Goal: Task Accomplishment & Management: Use online tool/utility

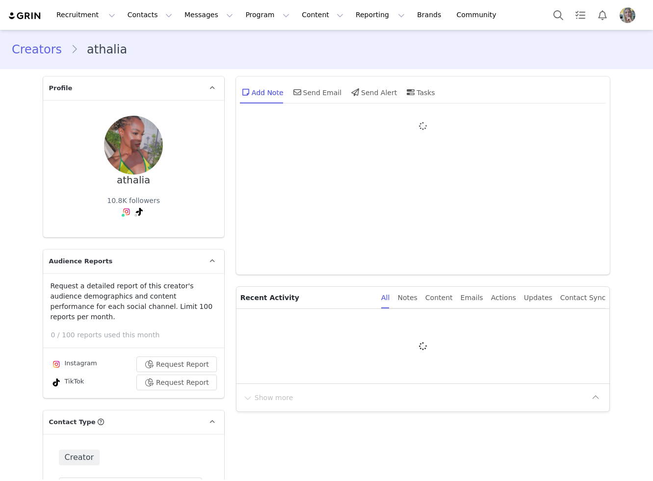
type input "+1 ([GEOGRAPHIC_DATA])"
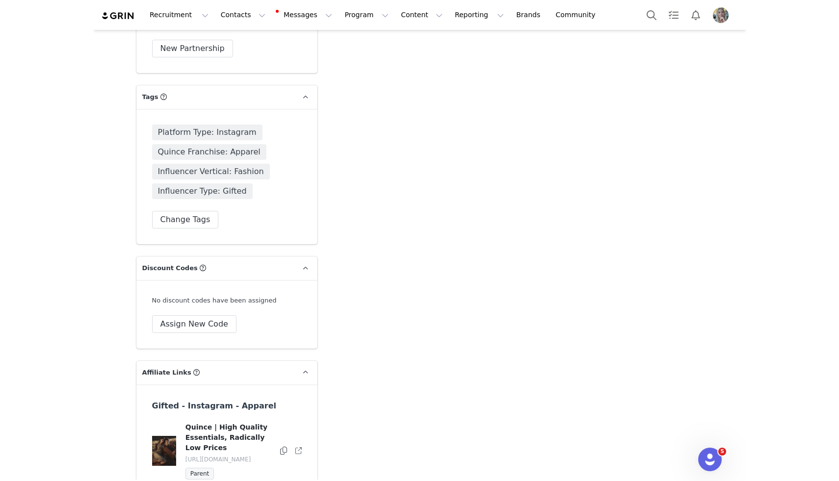
scroll to position [2327, 0]
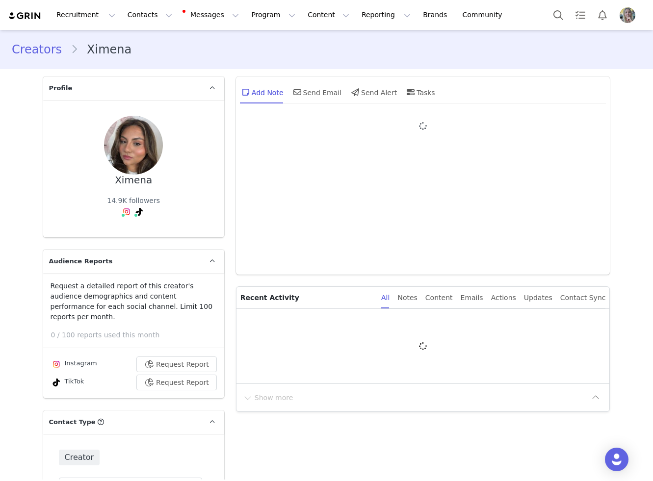
type input "+1 ([GEOGRAPHIC_DATA])"
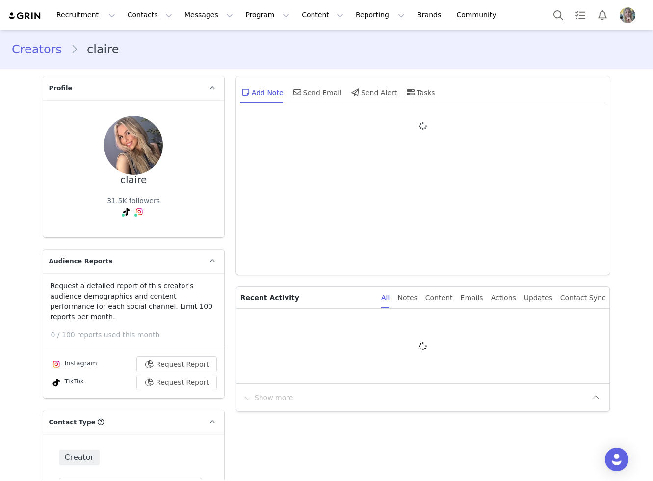
type input "+1 ([GEOGRAPHIC_DATA])"
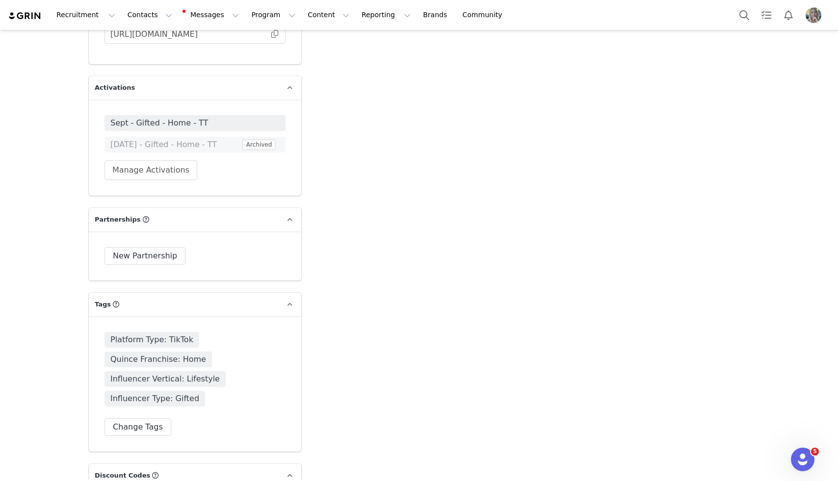
scroll to position [2141, 0]
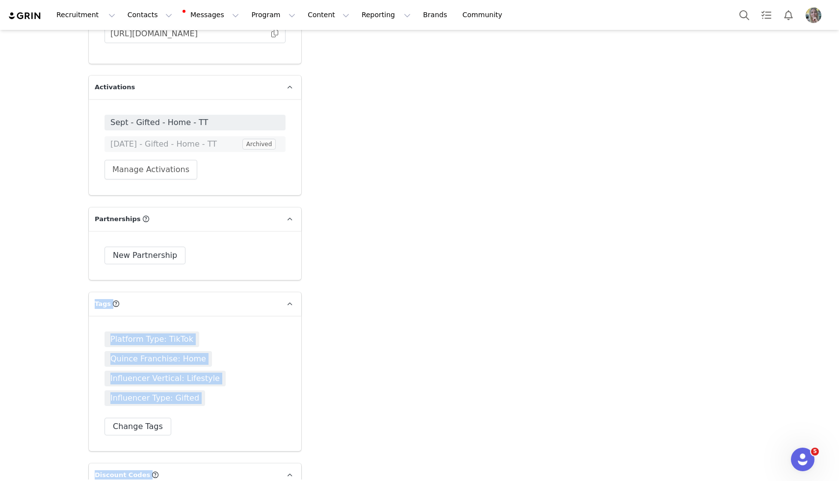
drag, startPoint x: 265, startPoint y: 239, endPoint x: 383, endPoint y: 180, distance: 131.7
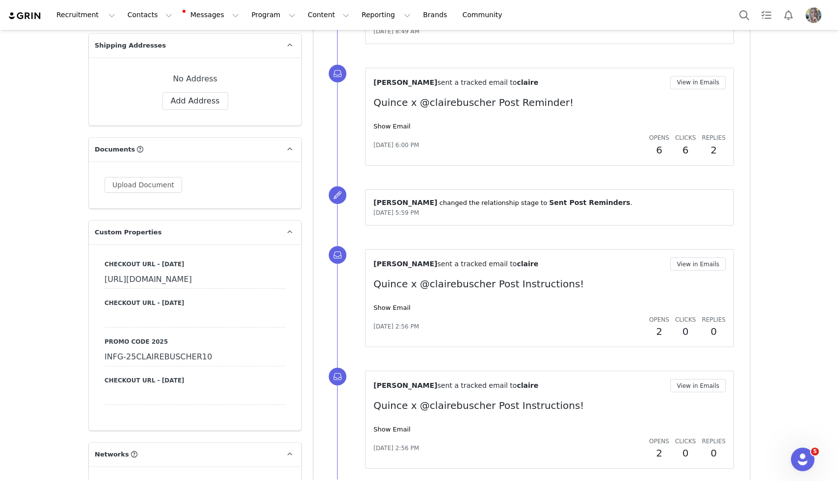
scroll to position [0, 0]
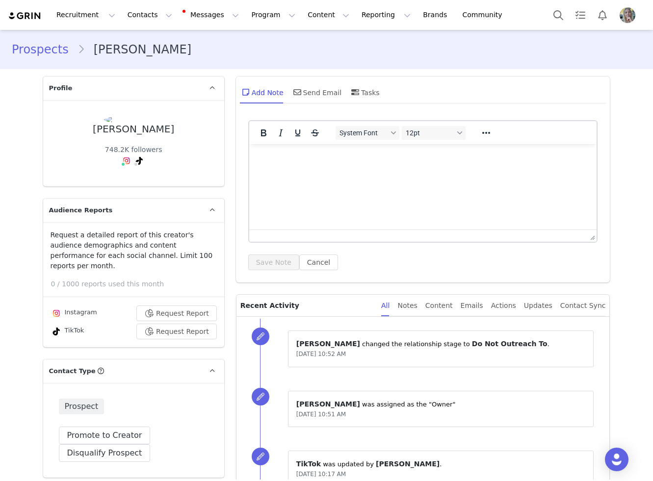
type input "+1 ([GEOGRAPHIC_DATA])"
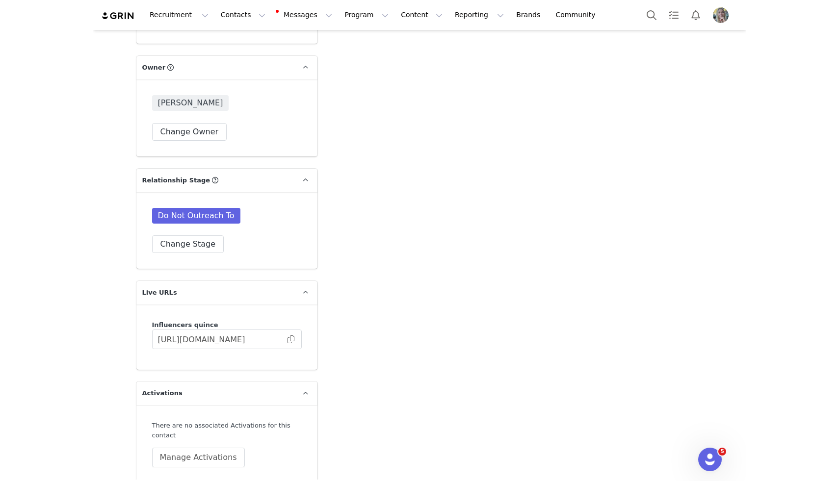
scroll to position [1794, 0]
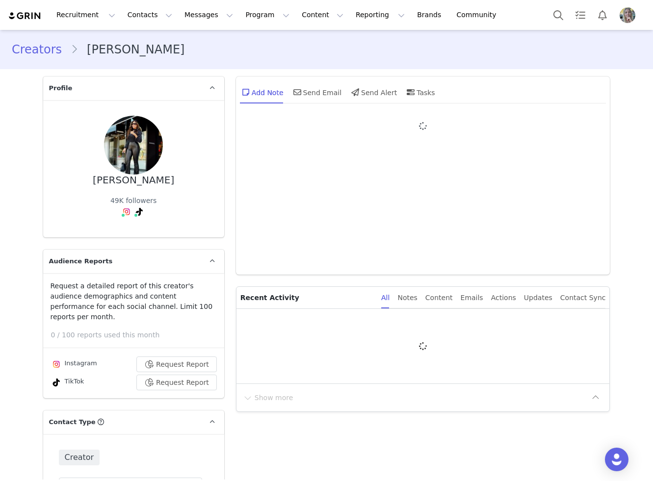
type input "+1 ([GEOGRAPHIC_DATA])"
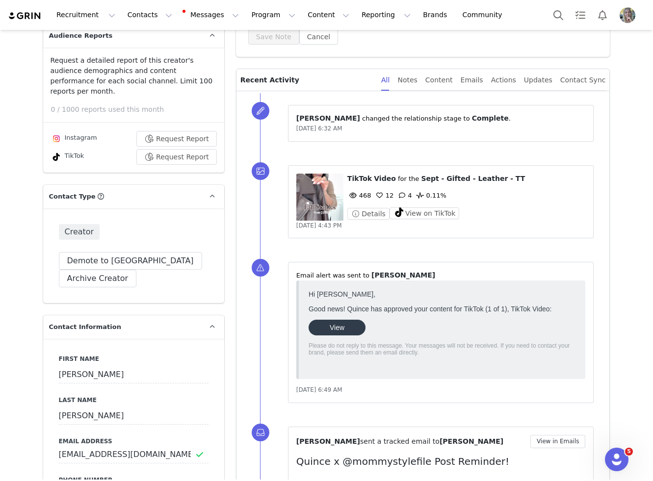
scroll to position [227, 0]
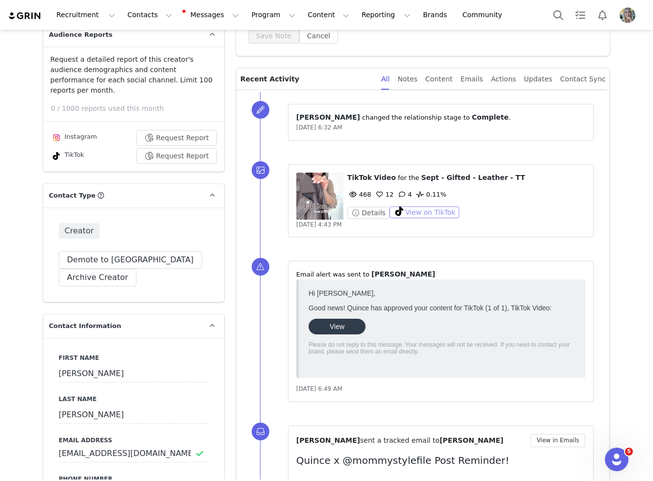
click at [422, 212] on button "View on TikTok" at bounding box center [425, 213] width 70 height 12
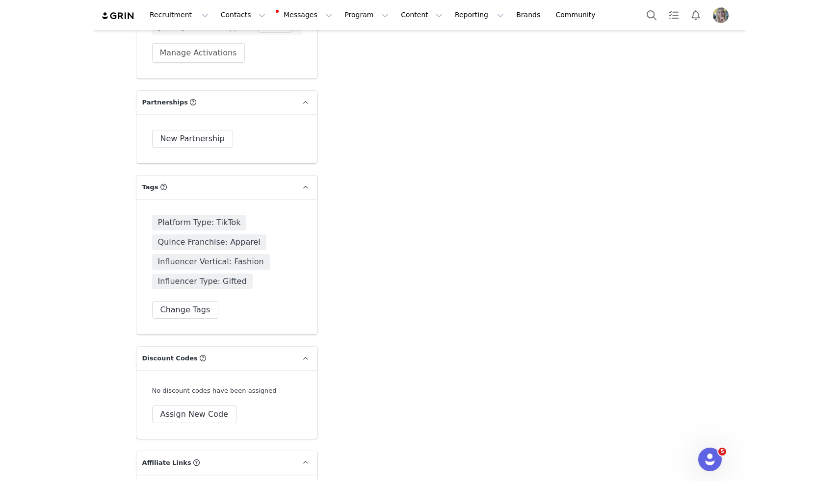
scroll to position [2271, 0]
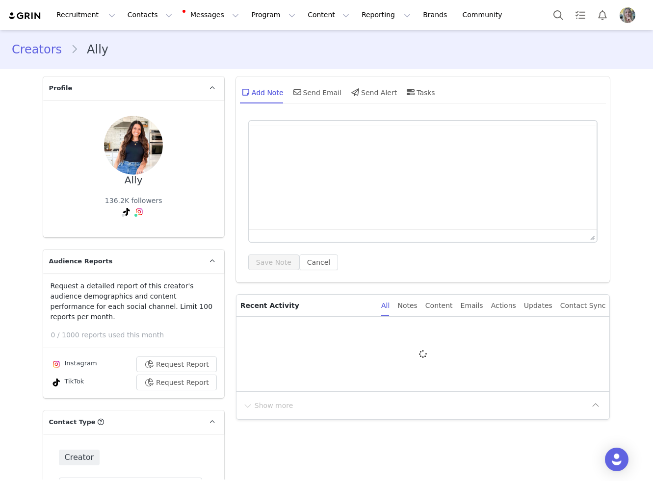
type input "+1 ([GEOGRAPHIC_DATA])"
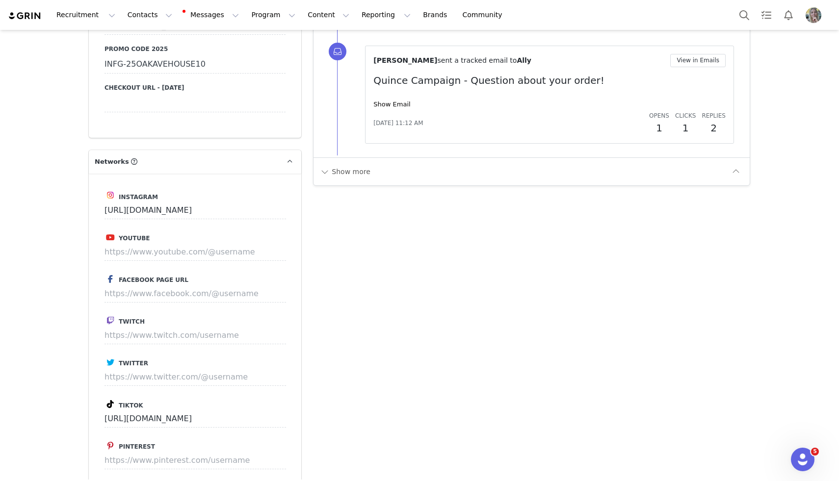
scroll to position [1217, 0]
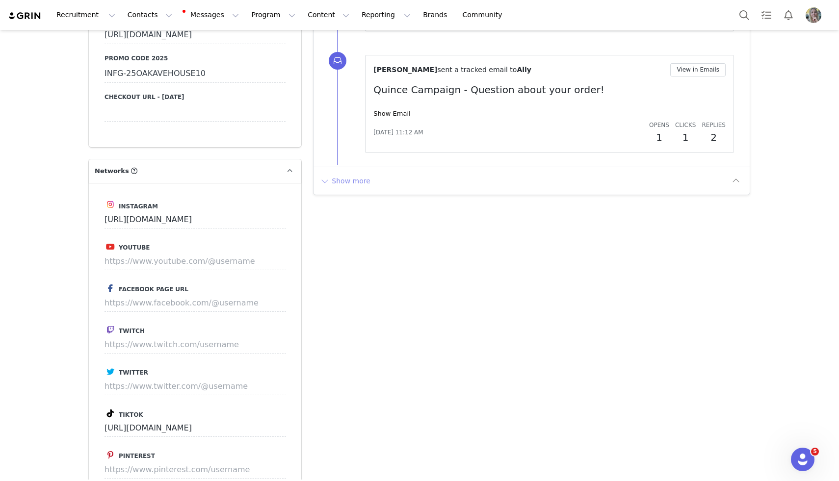
click at [365, 181] on button "Show more" at bounding box center [345, 181] width 52 height 16
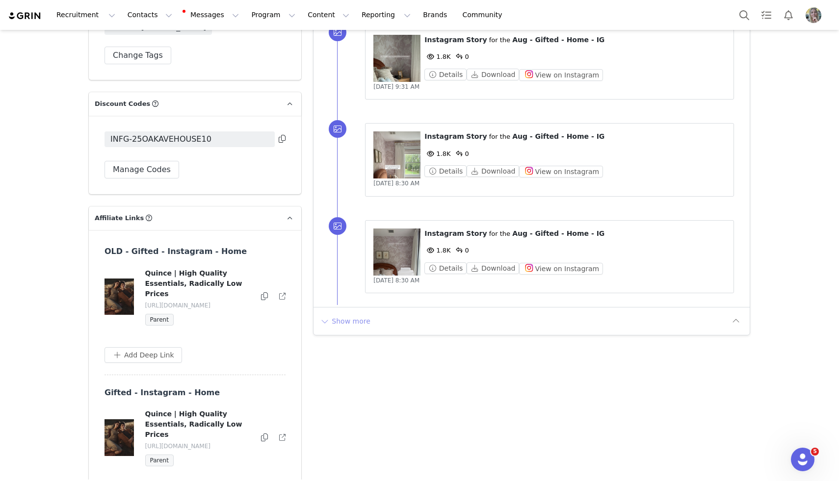
scroll to position [2574, 0]
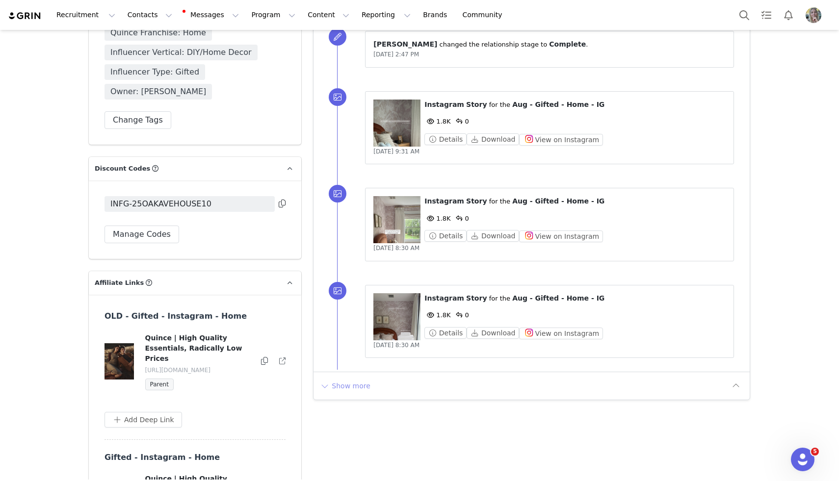
click at [351, 386] on button "Show more" at bounding box center [345, 386] width 52 height 16
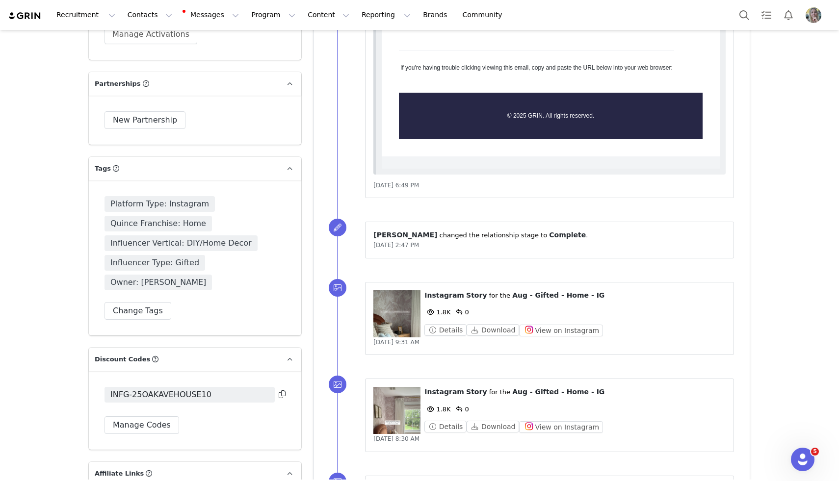
scroll to position [2397, 0]
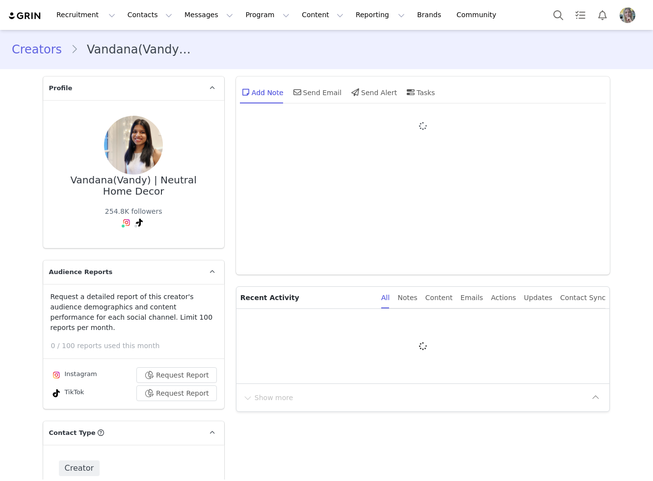
type input "+1 ([GEOGRAPHIC_DATA])"
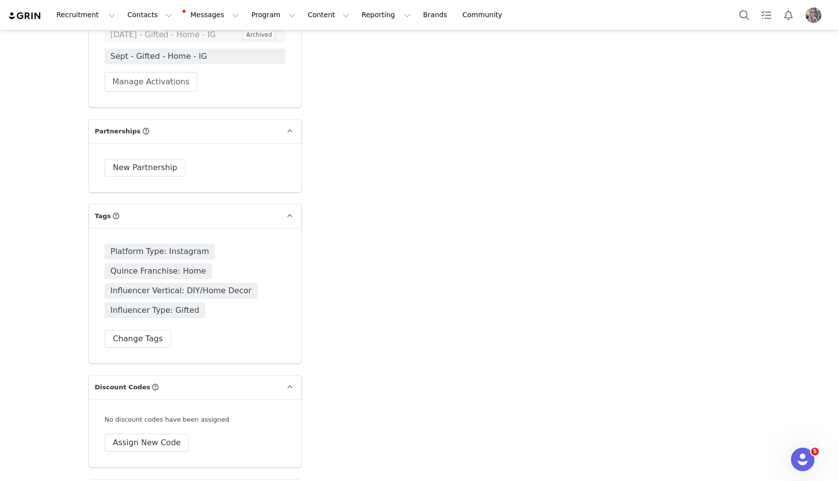
scroll to position [2240, 0]
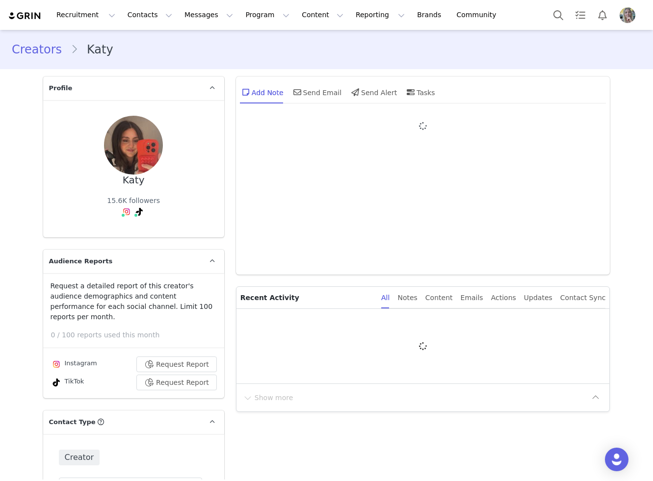
type input "+1 ([GEOGRAPHIC_DATA])"
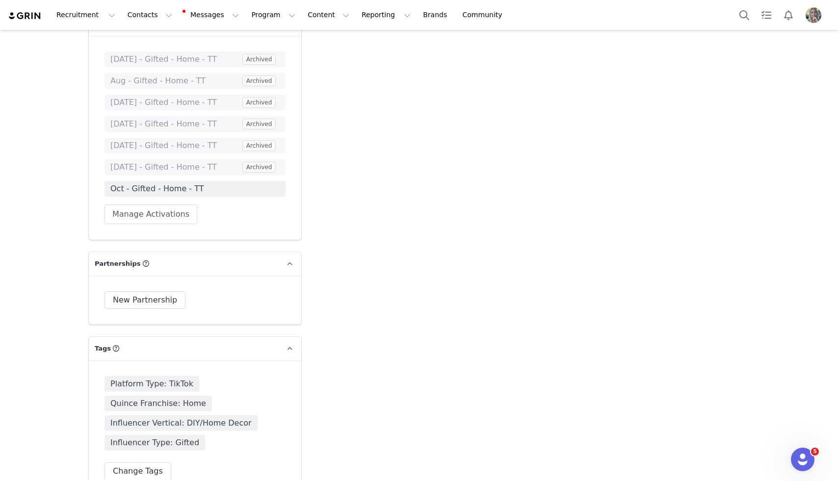
scroll to position [2197, 0]
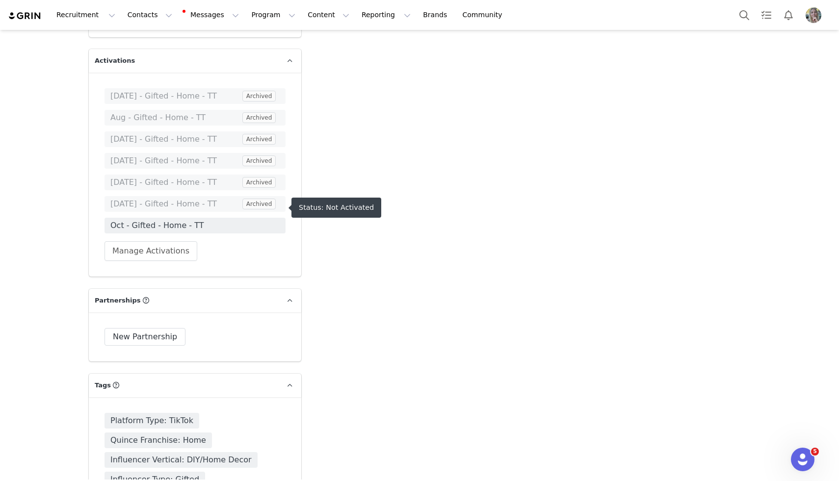
click at [213, 220] on span "Oct - Gifted - Home - TT" at bounding box center [194, 226] width 169 height 12
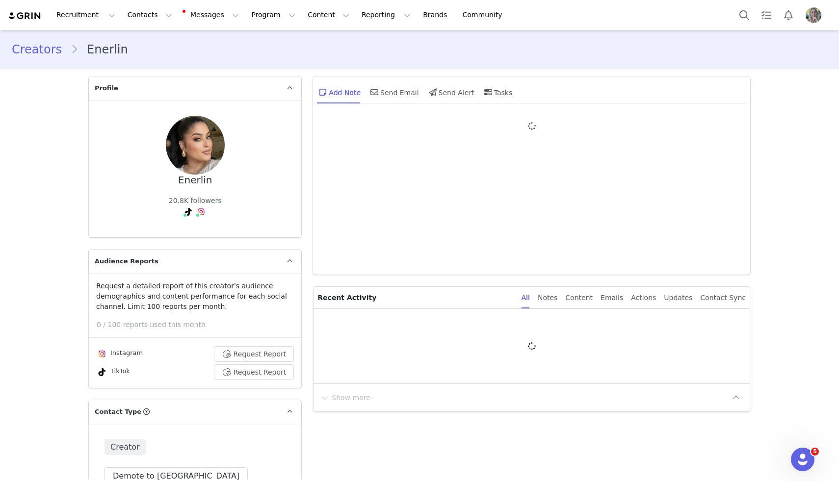
type input "+1 ([GEOGRAPHIC_DATA])"
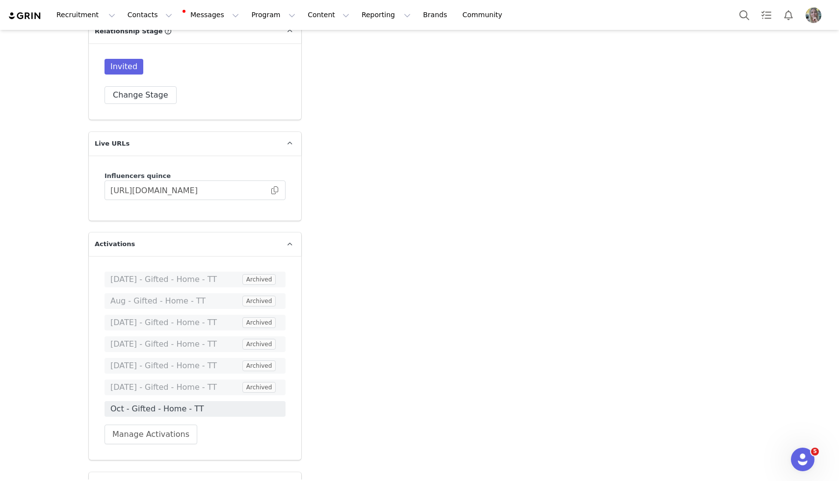
scroll to position [2033, 0]
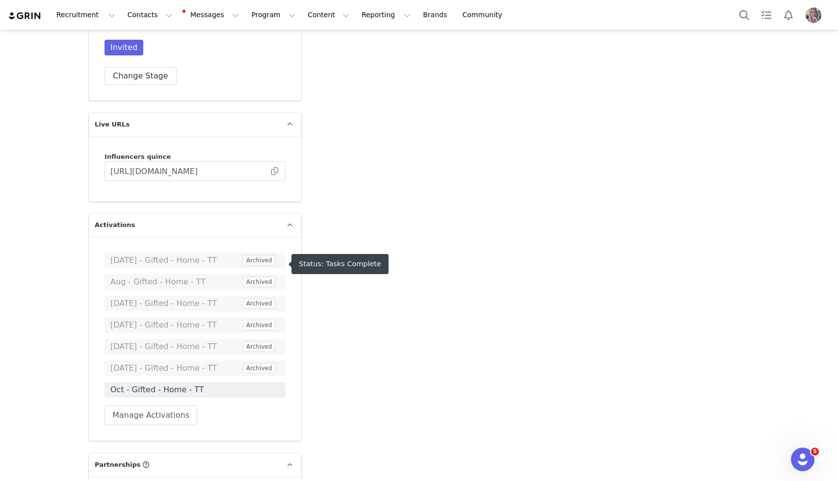
click at [219, 276] on span "Aug - Gifted - Home - TT" at bounding box center [175, 282] width 130 height 12
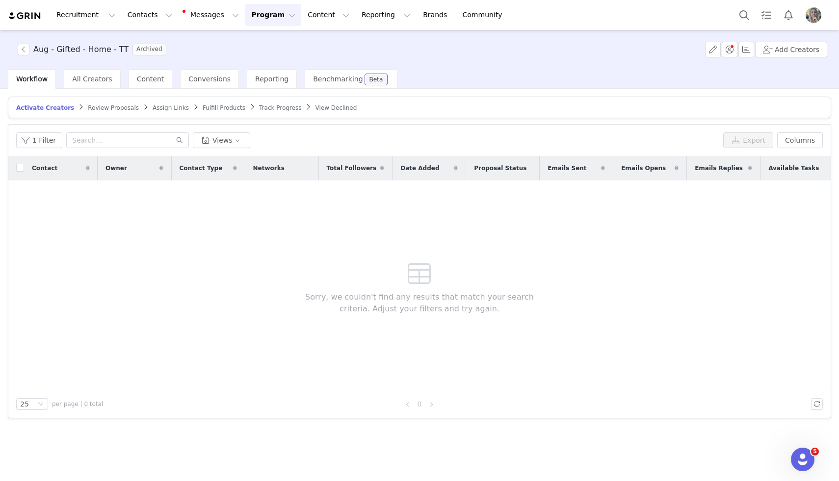
click at [265, 106] on span "Track Progress" at bounding box center [280, 108] width 42 height 7
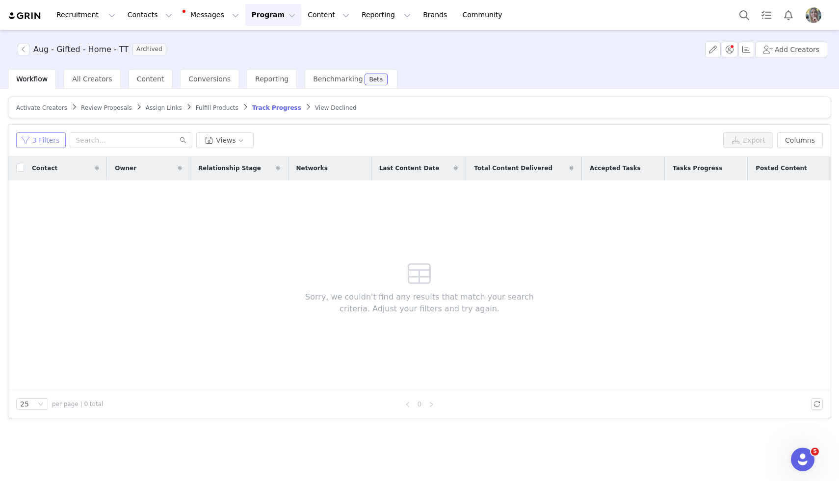
click at [33, 143] on button "3 Filters" at bounding box center [41, 140] width 50 height 16
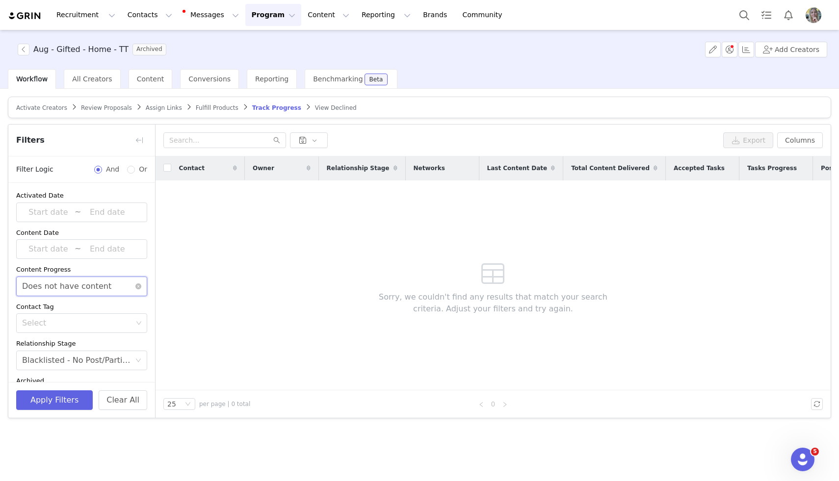
click at [140, 283] on div "Select Does not have content" at bounding box center [81, 287] width 131 height 20
click at [141, 358] on icon "icon: close-circle" at bounding box center [138, 361] width 6 height 6
click at [139, 288] on icon "icon: close-circle" at bounding box center [138, 287] width 6 height 6
click at [55, 397] on button "Apply Filters" at bounding box center [54, 401] width 77 height 20
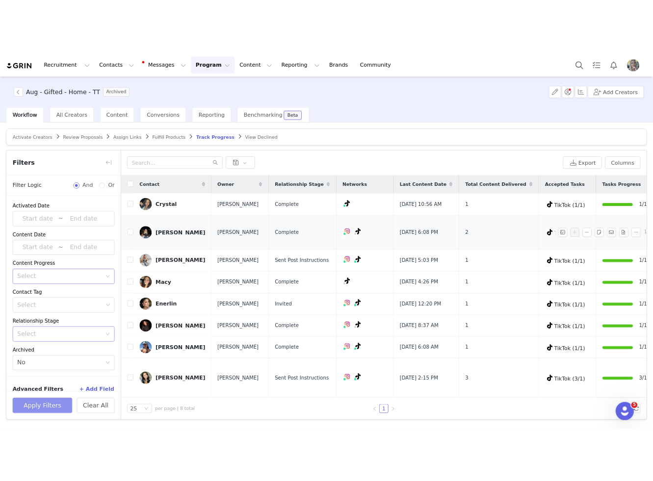
scroll to position [9, 0]
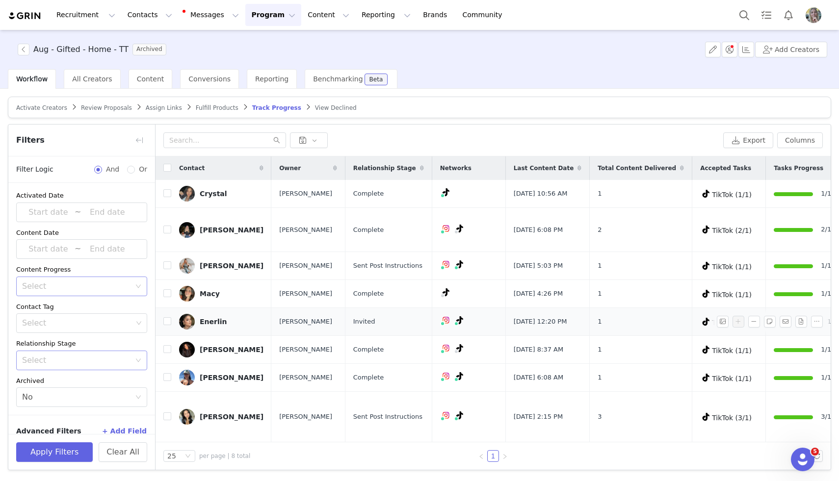
click at [214, 318] on div "Enerlin" at bounding box center [213, 322] width 27 height 8
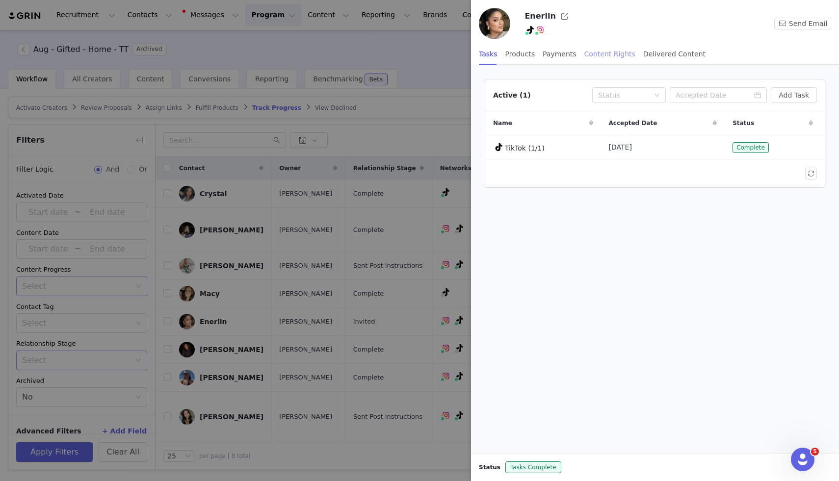
click at [587, 54] on div "Content Rights" at bounding box center [609, 54] width 51 height 22
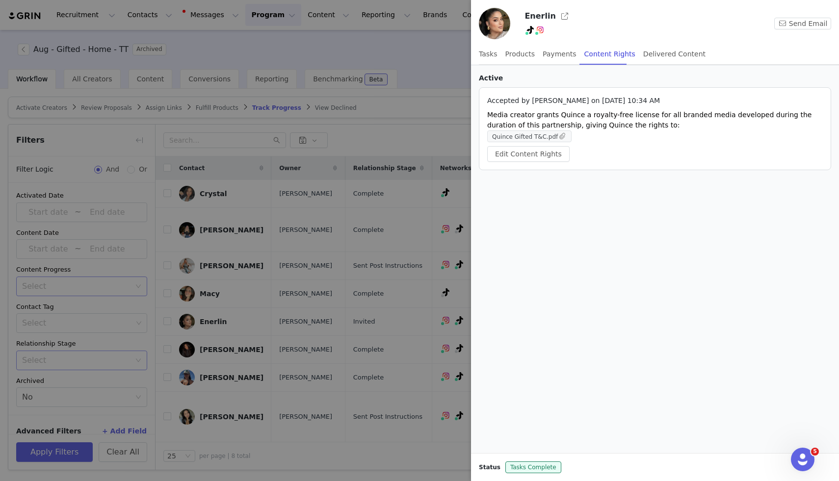
click at [542, 137] on span "Quince Gifted T&C.pdf" at bounding box center [525, 136] width 66 height 7
click at [411, 159] on div at bounding box center [419, 240] width 839 height 481
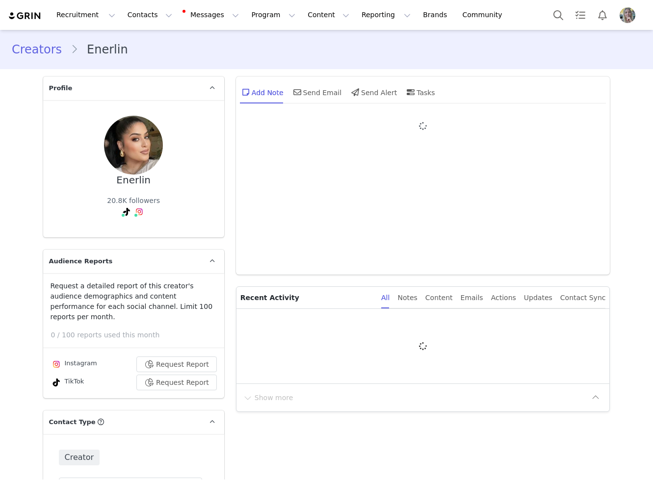
type input "+1 ([GEOGRAPHIC_DATA])"
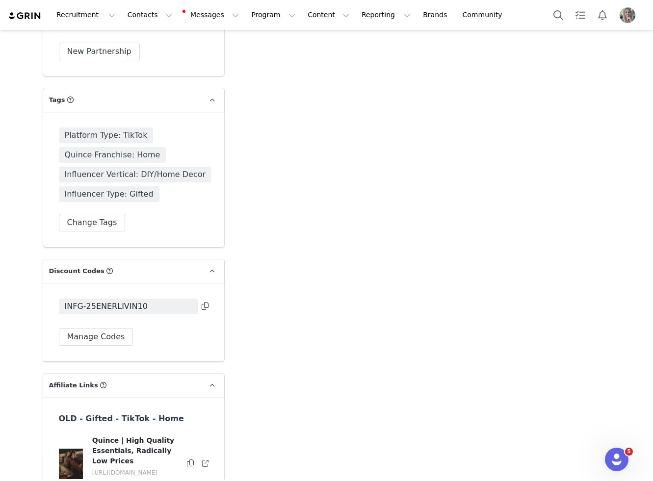
scroll to position [2478, 0]
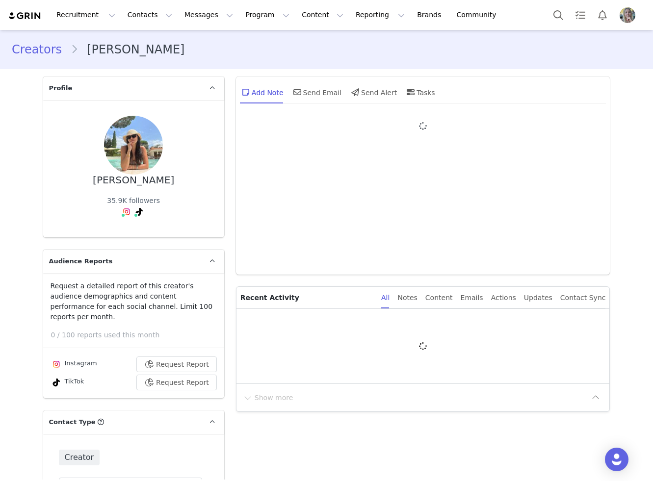
type input "+1 ([GEOGRAPHIC_DATA])"
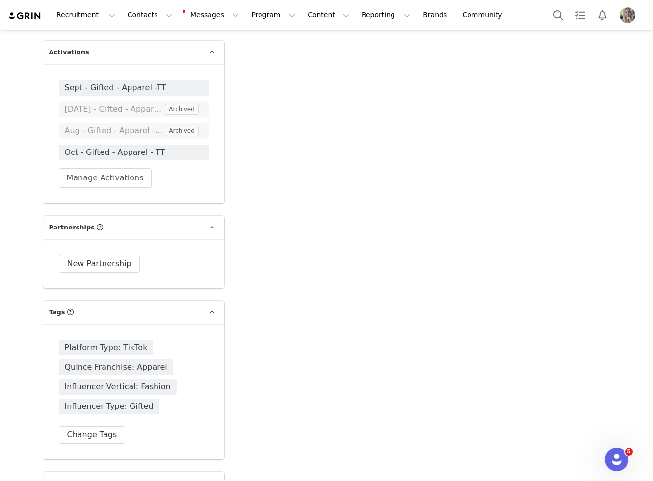
scroll to position [2271, 0]
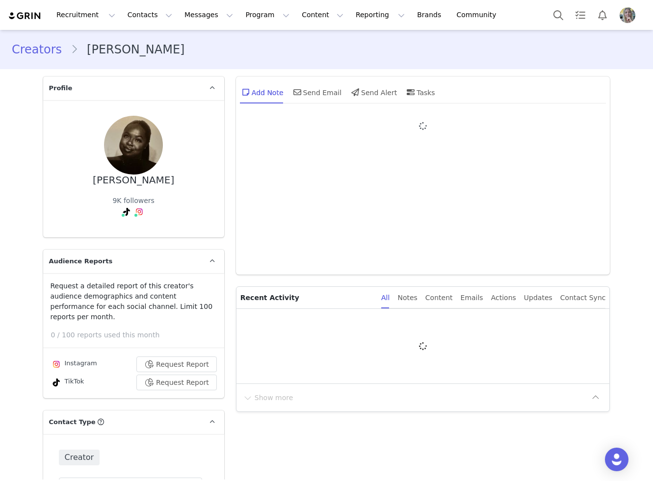
type input "+1 ([GEOGRAPHIC_DATA])"
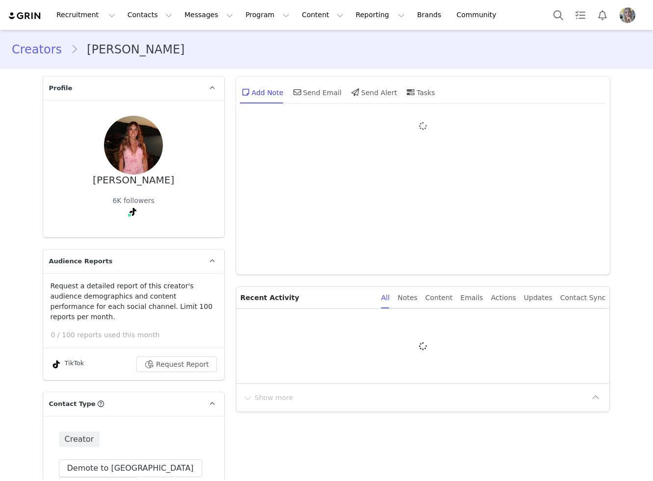
type input "+1 ([GEOGRAPHIC_DATA])"
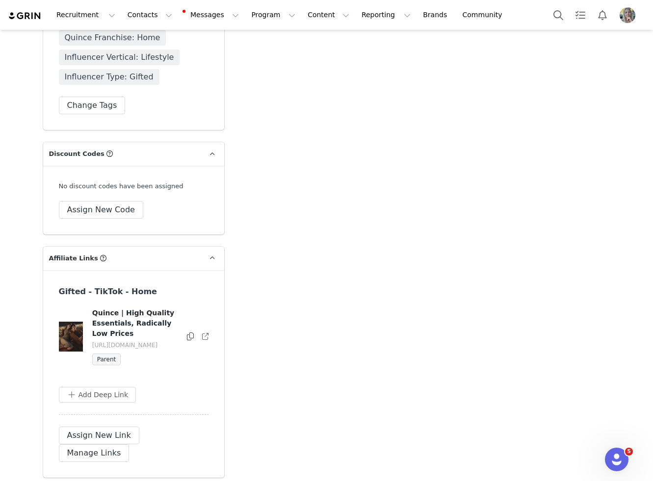
scroll to position [2352, 0]
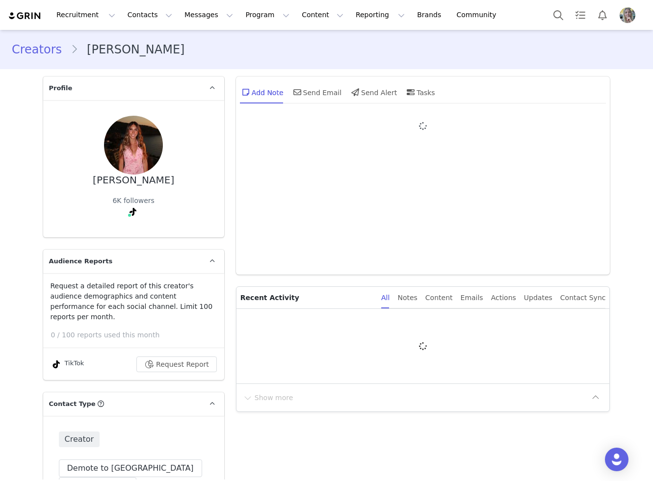
type input "+1 ([GEOGRAPHIC_DATA])"
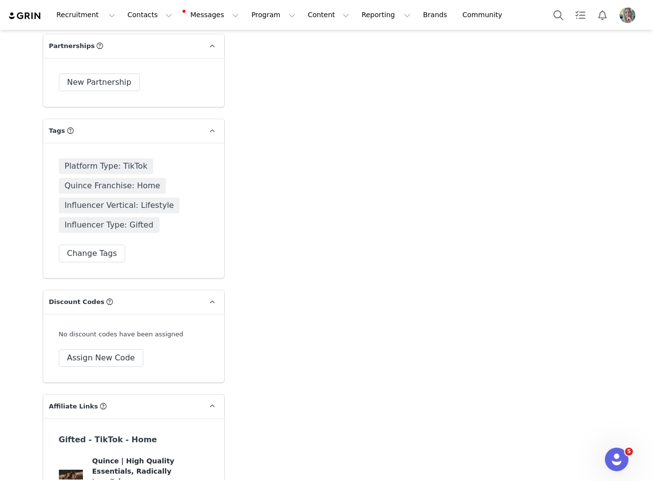
scroll to position [2288, 0]
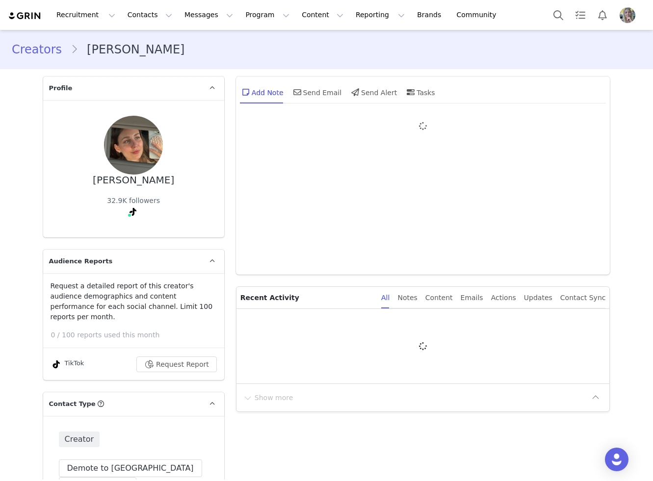
type input "+1 ([GEOGRAPHIC_DATA])"
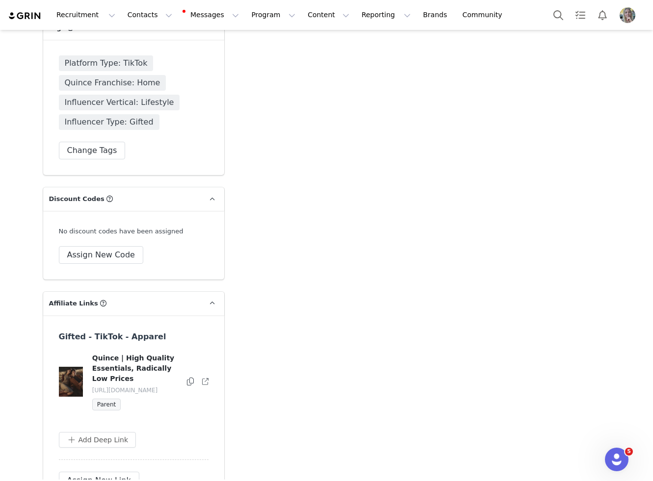
scroll to position [2376, 0]
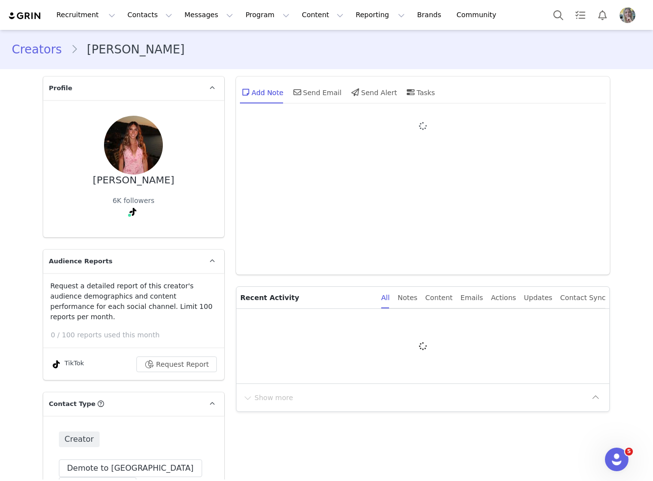
type input "+1 ([GEOGRAPHIC_DATA])"
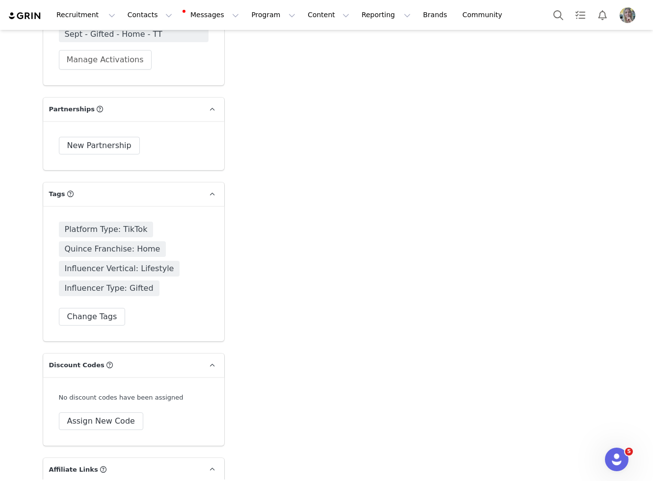
scroll to position [2233, 0]
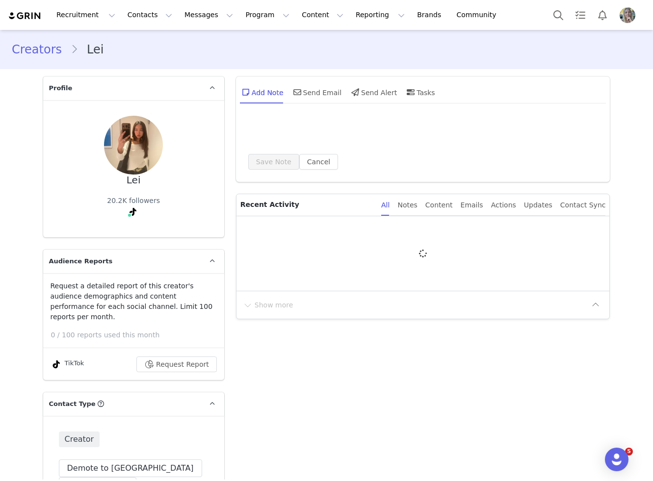
type input "+1 ([GEOGRAPHIC_DATA])"
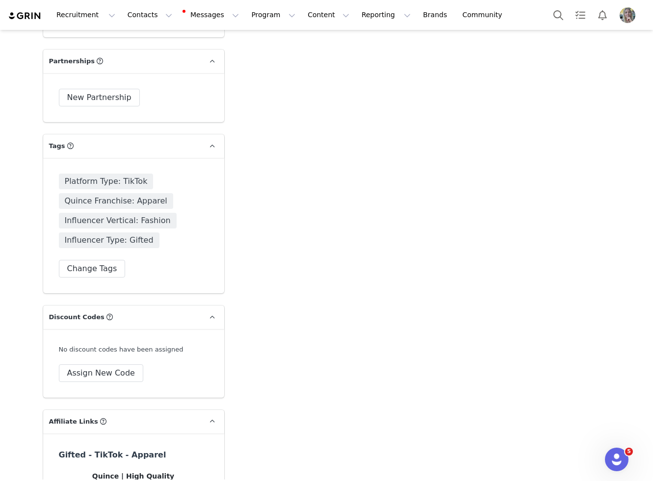
scroll to position [2270, 0]
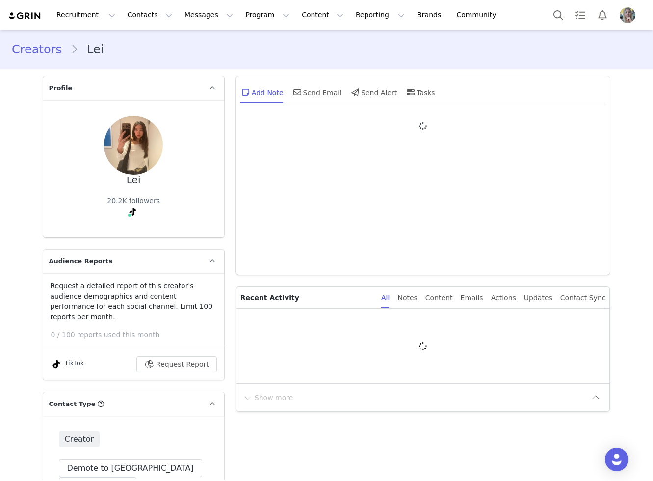
type input "+1 ([GEOGRAPHIC_DATA])"
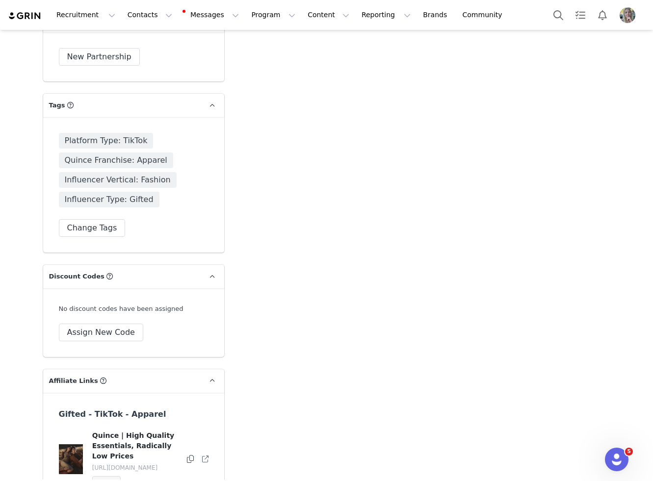
scroll to position [2315, 0]
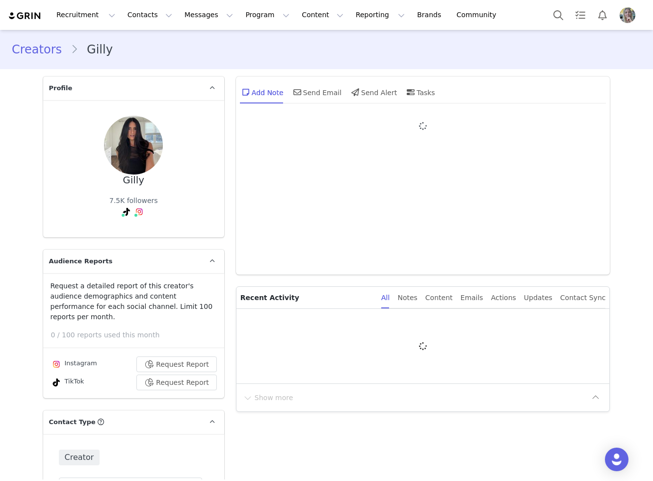
type input "+1 ([GEOGRAPHIC_DATA])"
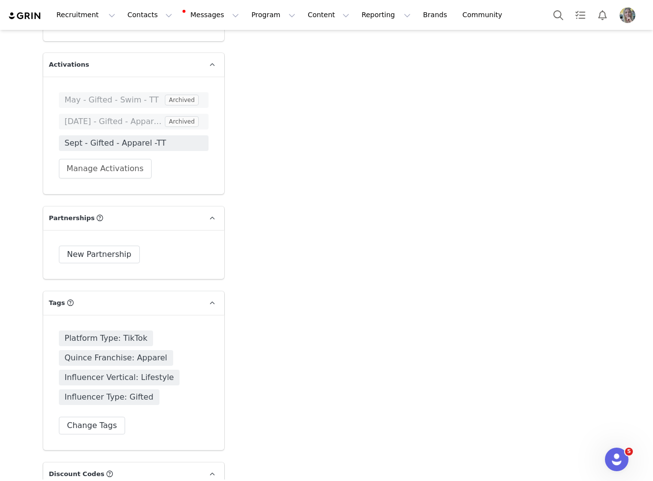
scroll to position [2289, 0]
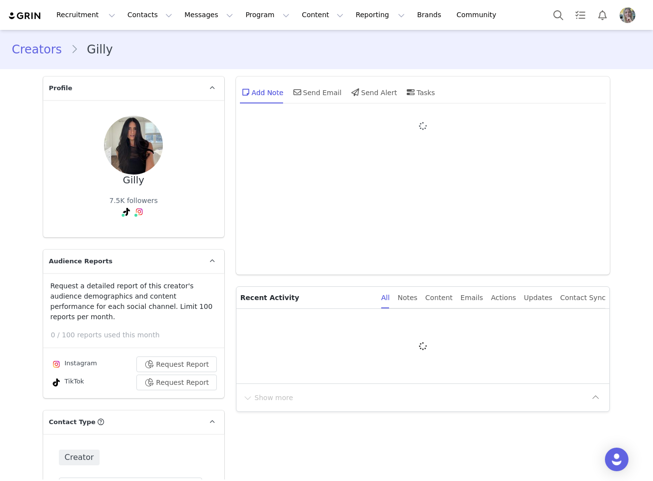
type input "+1 ([GEOGRAPHIC_DATA])"
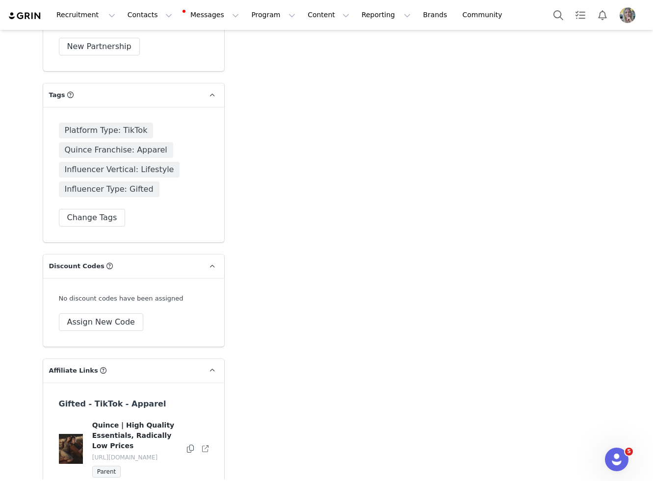
scroll to position [2388, 0]
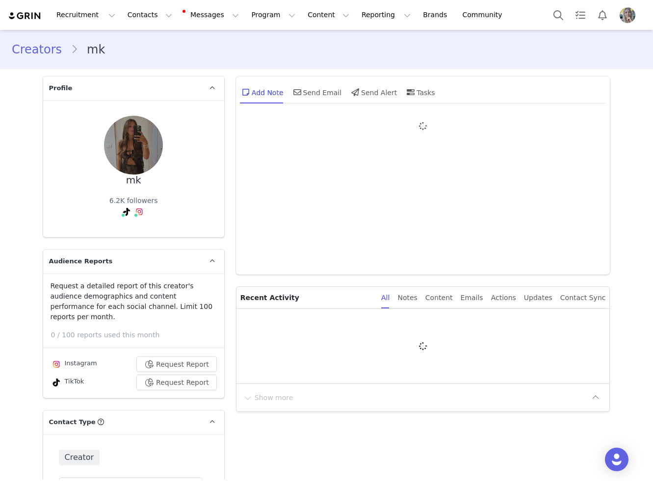
type input "+1 ([GEOGRAPHIC_DATA])"
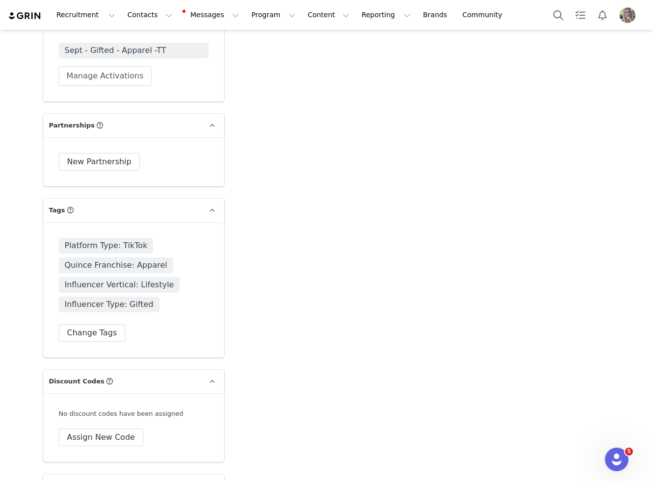
scroll to position [2228, 0]
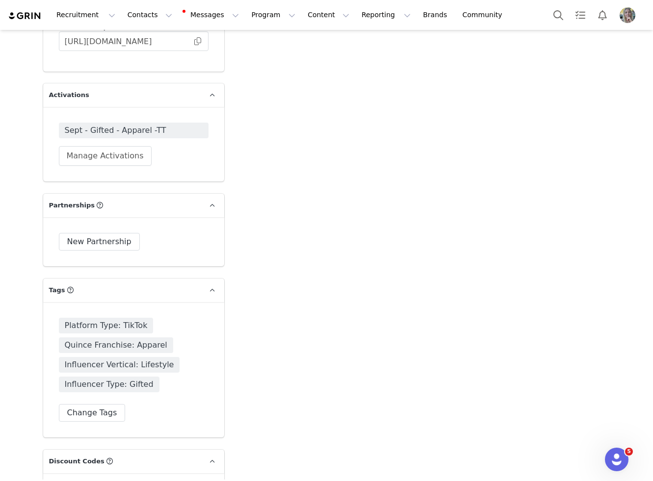
scroll to position [2295, 0]
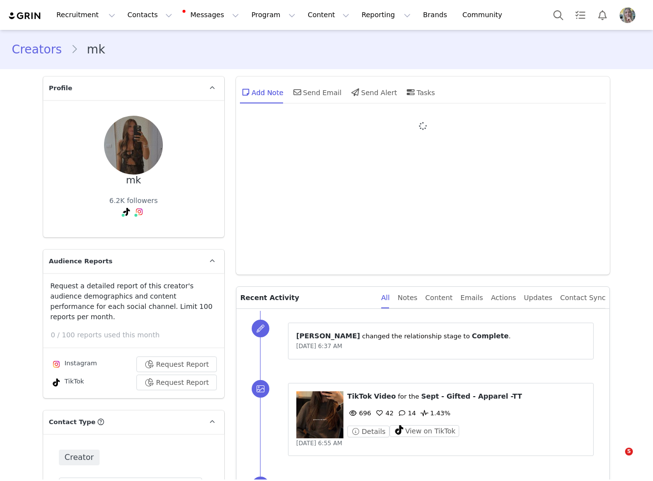
type input "+1 (United States)"
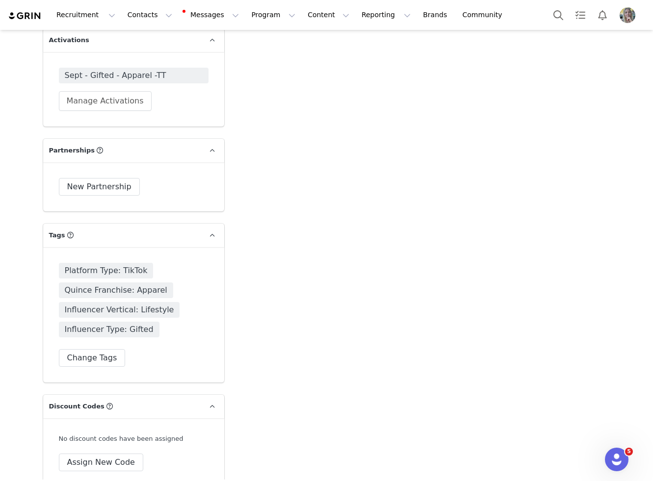
scroll to position [2202, 0]
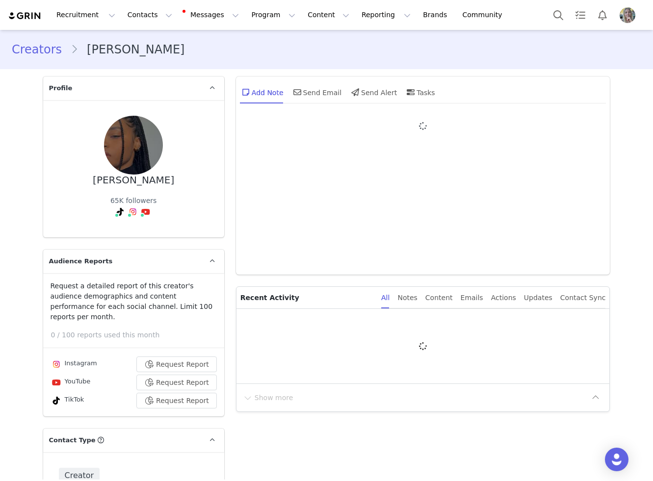
type input "+1 ([GEOGRAPHIC_DATA])"
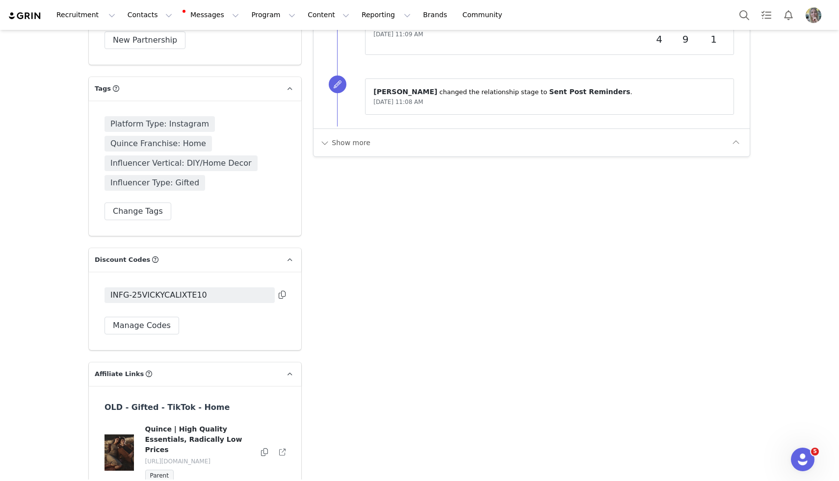
scroll to position [2474, 0]
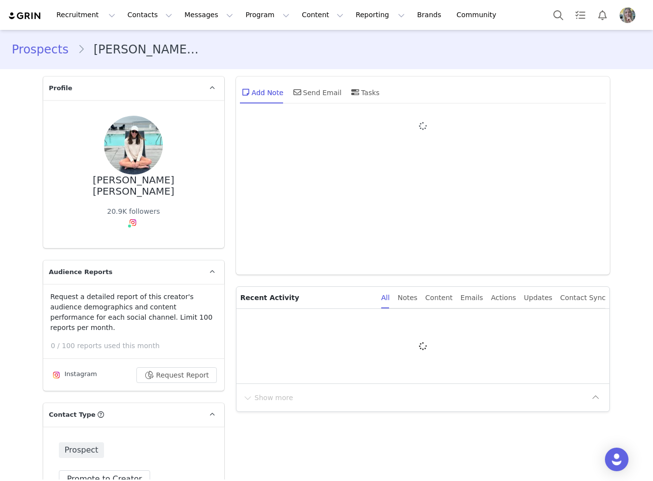
type input "+1 ([GEOGRAPHIC_DATA])"
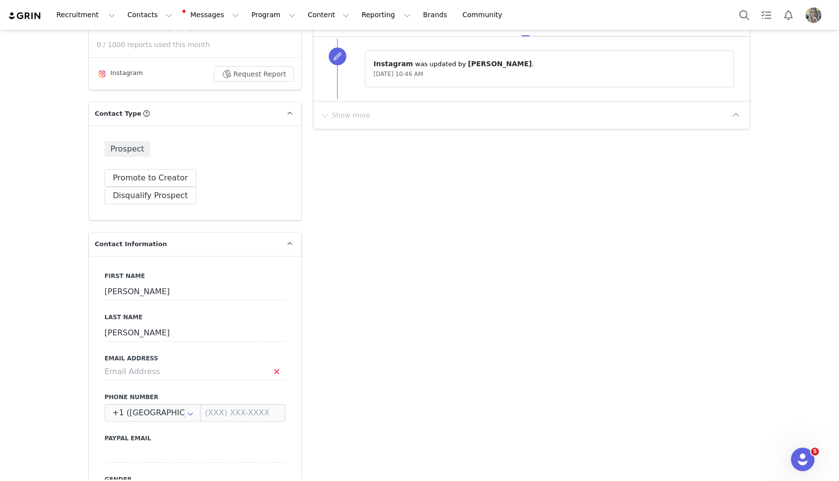
scroll to position [299, 0]
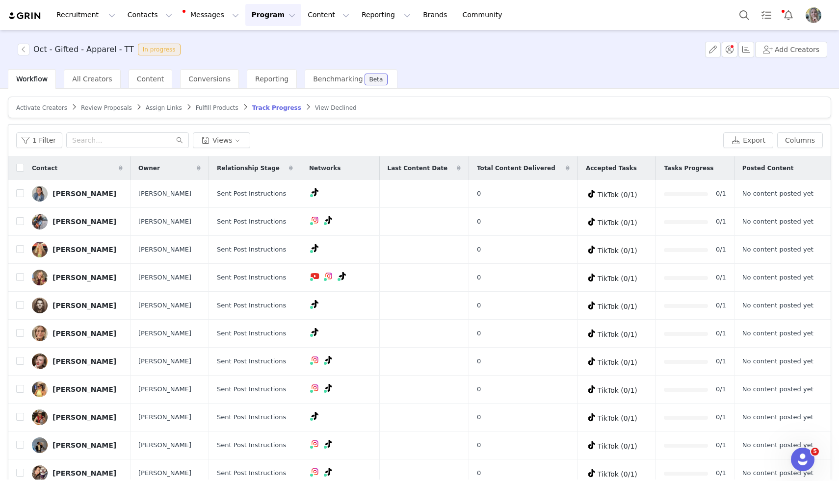
click at [107, 109] on span "Review Proposals" at bounding box center [106, 108] width 51 height 7
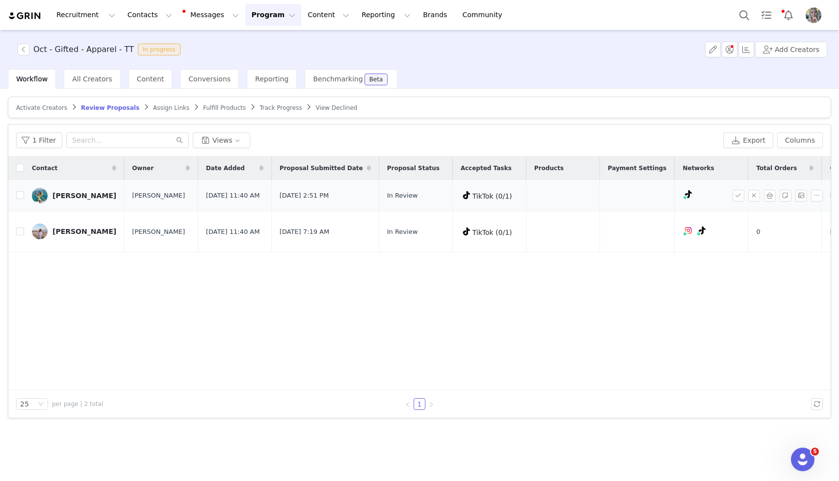
scroll to position [0, 177]
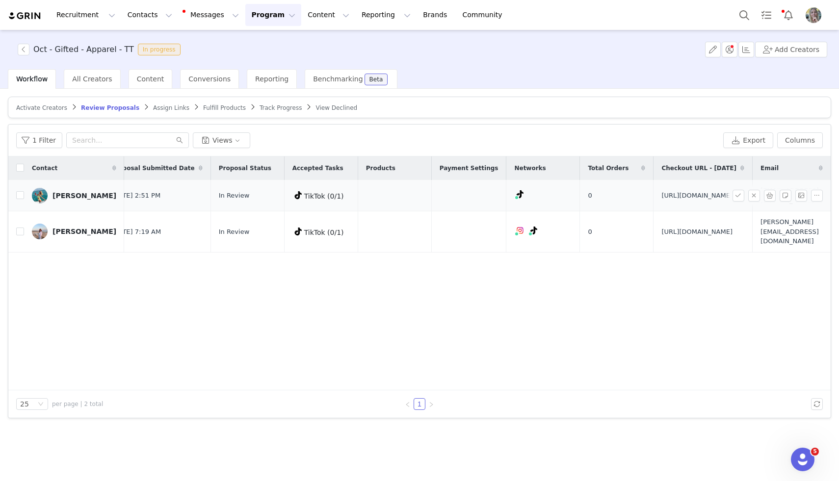
click at [661, 191] on span "https://www.quince.com/checkout?checkoutId=950d57a7-a99a-4aee-84c4-715638567790" at bounding box center [696, 196] width 71 height 10
copy span "https://www.quince.com/checkout?checkoutId=950d57a7-a99a-4aee-84c4-715638567790"
click at [22, 199] on input "checkbox" at bounding box center [20, 195] width 8 height 8
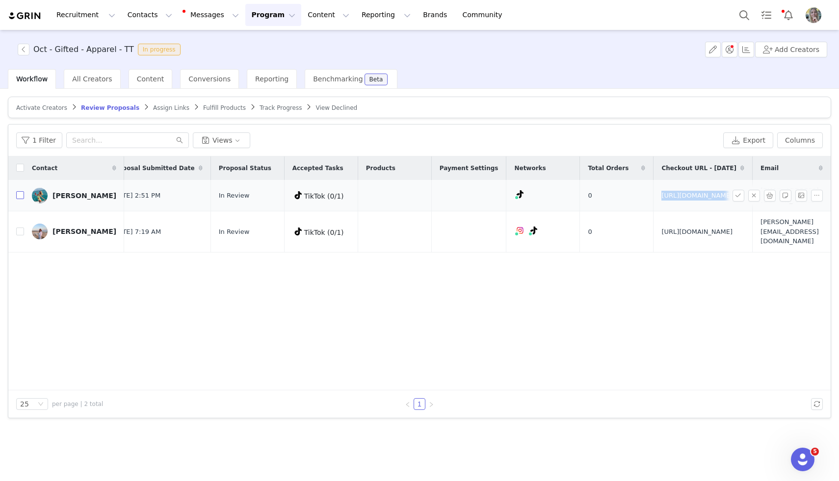
checkbox input "true"
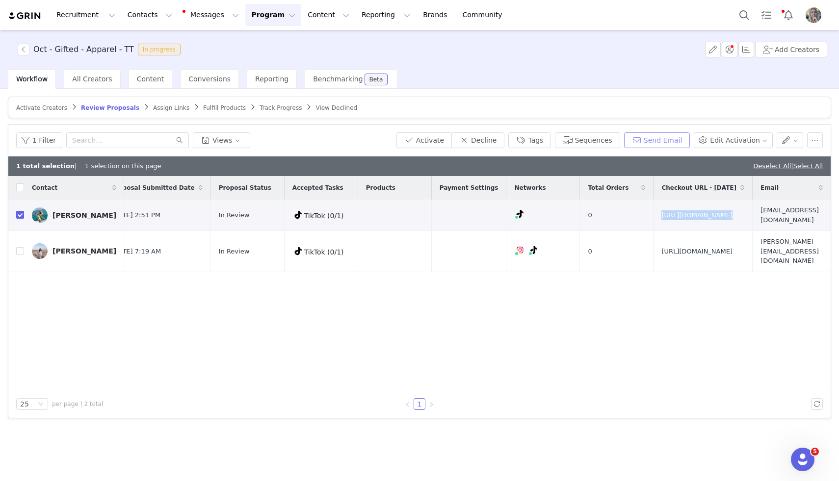
click at [649, 133] on button "Send Email" at bounding box center [657, 140] width 66 height 16
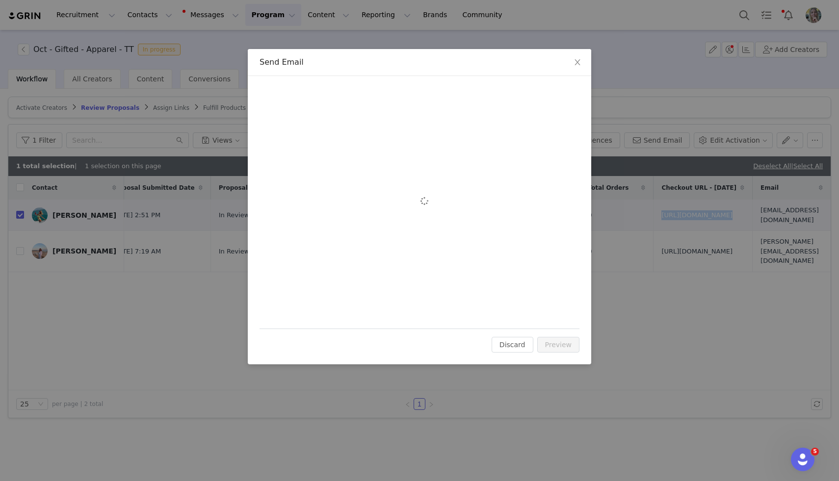
scroll to position [0, 0]
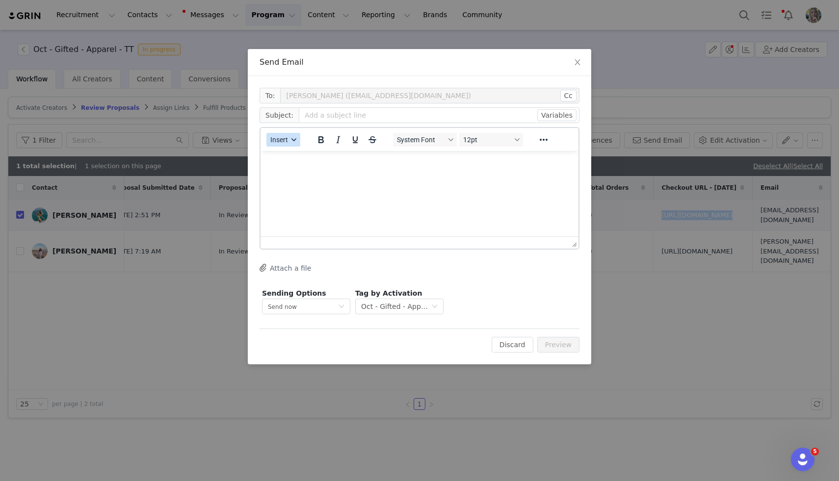
click at [283, 140] on span "Insert" at bounding box center [279, 140] width 18 height 8
click at [297, 157] on div "Insert Template" at bounding box center [319, 157] width 88 height 12
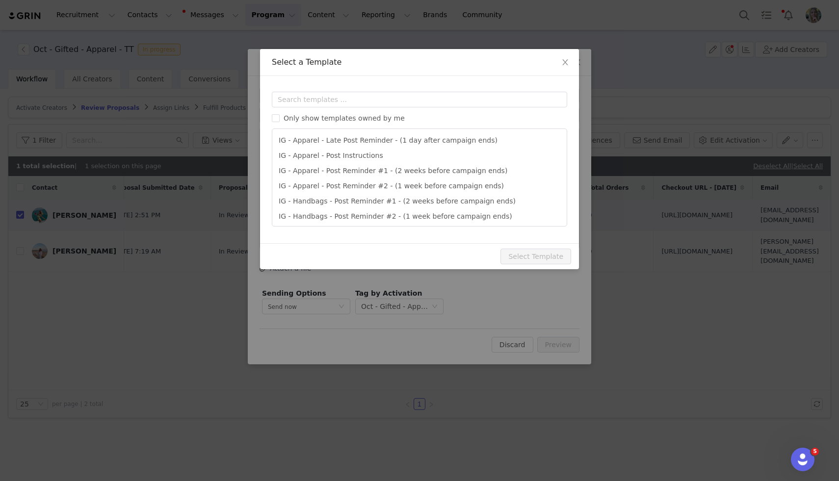
click at [323, 110] on div "Only show templates owned by me IG - Apparel - Late Post Reminder - (1 day afte…" at bounding box center [419, 159] width 295 height 135
click at [322, 102] on input "text" at bounding box center [419, 100] width 295 height 16
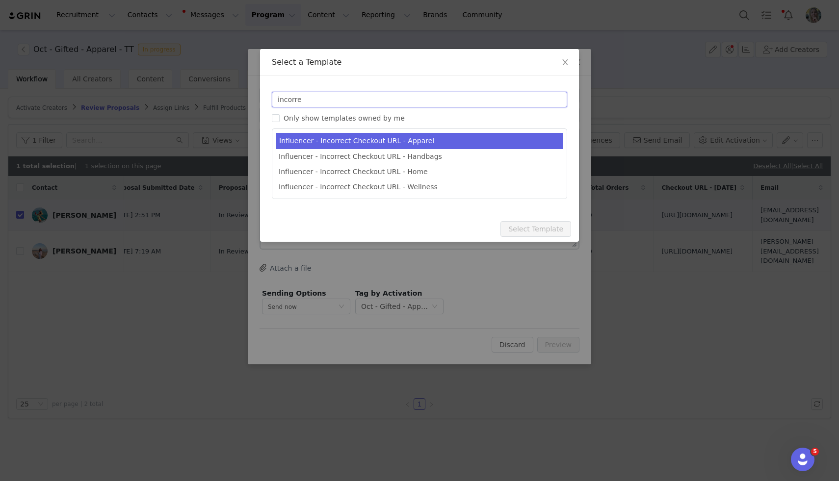
type input "incorre"
type input "Quince Campaign - Question about your order!"
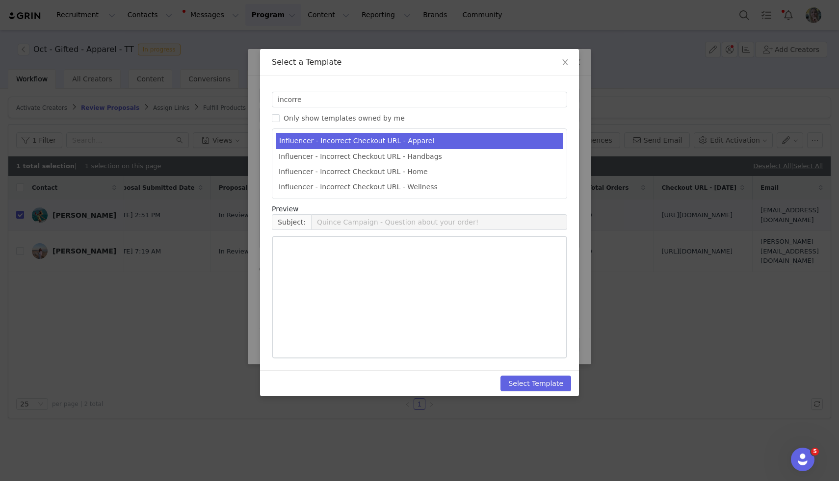
click at [388, 146] on li "Influencer - Incorrect Checkout URL - Apparel" at bounding box center [419, 141] width 287 height 16
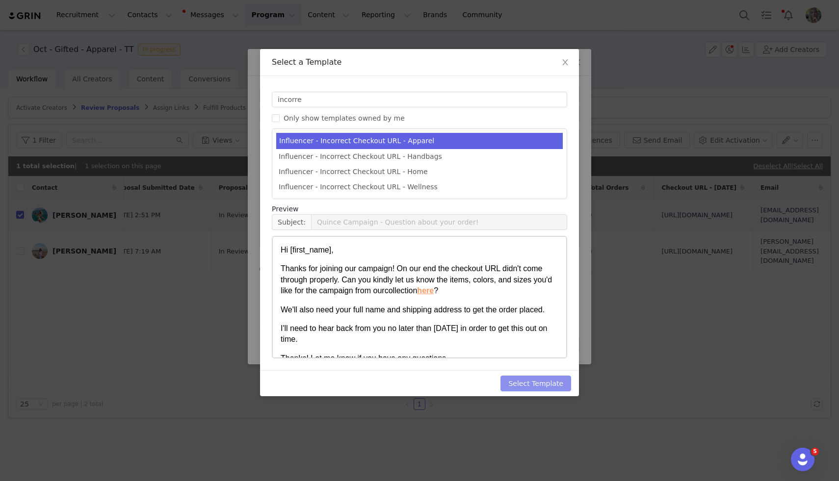
click at [527, 385] on button "Select Template" at bounding box center [535, 384] width 71 height 16
type input "Quince Campaign - Question about your order!"
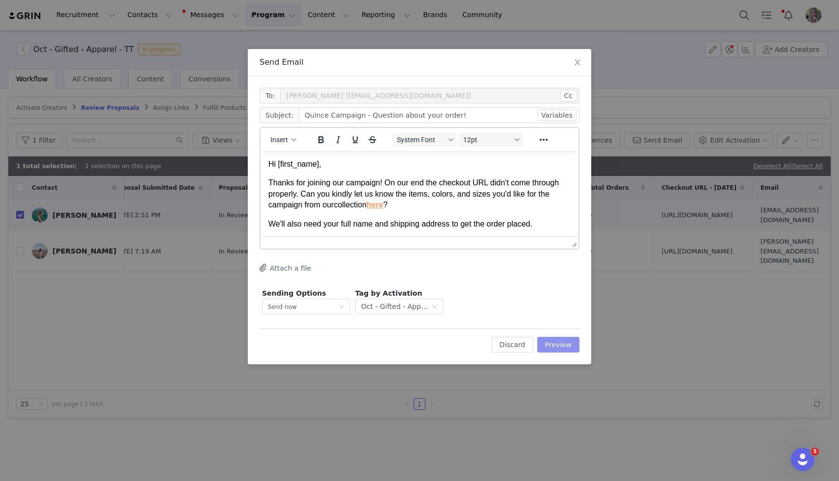
click at [555, 340] on button "Preview" at bounding box center [558, 345] width 43 height 16
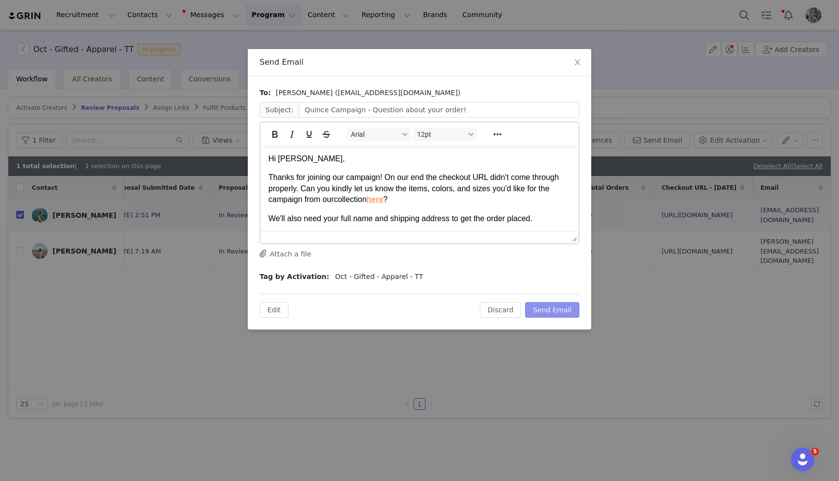
click at [572, 312] on button "Send Email" at bounding box center [552, 310] width 54 height 16
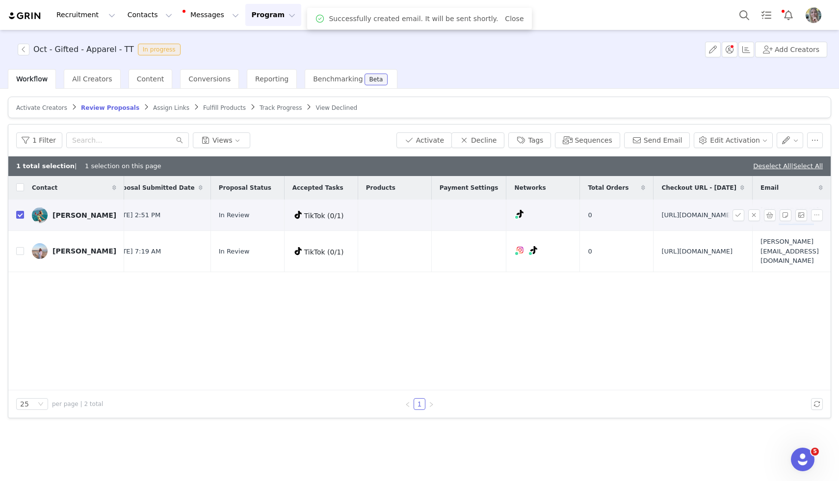
drag, startPoint x: 752, startPoint y: 231, endPoint x: 746, endPoint y: 215, distance: 16.8
click at [746, 215] on tr "Makenzi Rempel Grace McHenry Sep 23, 2025 11:40 AM Sep 29, 2025 2:51 PM In Revi…" at bounding box center [335, 215] width 991 height 31
click at [827, 218] on td at bounding box center [829, 215] width 4 height 31
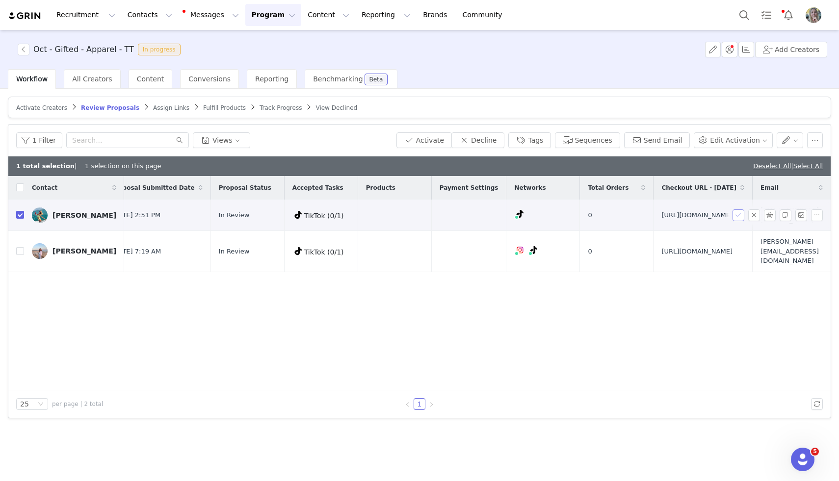
drag, startPoint x: 826, startPoint y: 222, endPoint x: 741, endPoint y: 218, distance: 85.5
click at [741, 218] on div at bounding box center [780, 216] width 94 height 12
drag, startPoint x: 755, startPoint y: 211, endPoint x: 822, endPoint y: 233, distance: 70.9
click at [822, 231] on td "makenzijd@gmail.com" at bounding box center [790, 215] width 74 height 31
copy span "makenzijd@gmail.com"
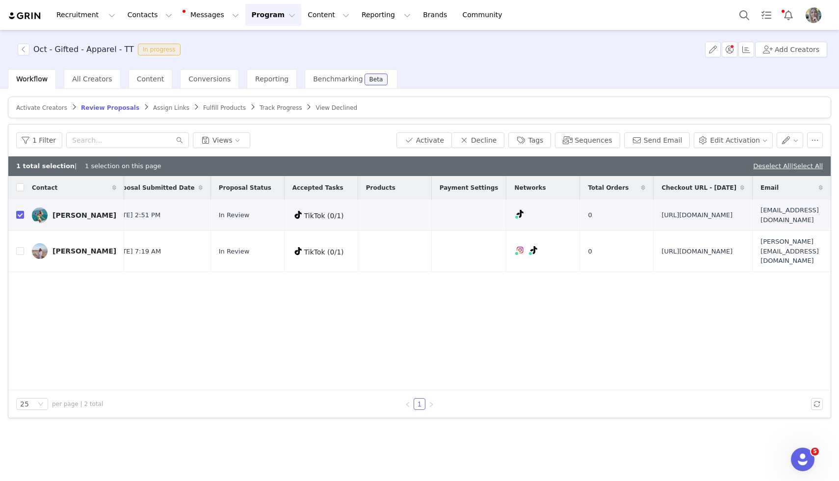
click at [758, 161] on div "Deselect All | Select All" at bounding box center [788, 166] width 70 height 10
click at [758, 163] on link "Deselect All" at bounding box center [772, 165] width 38 height 7
checkbox input "false"
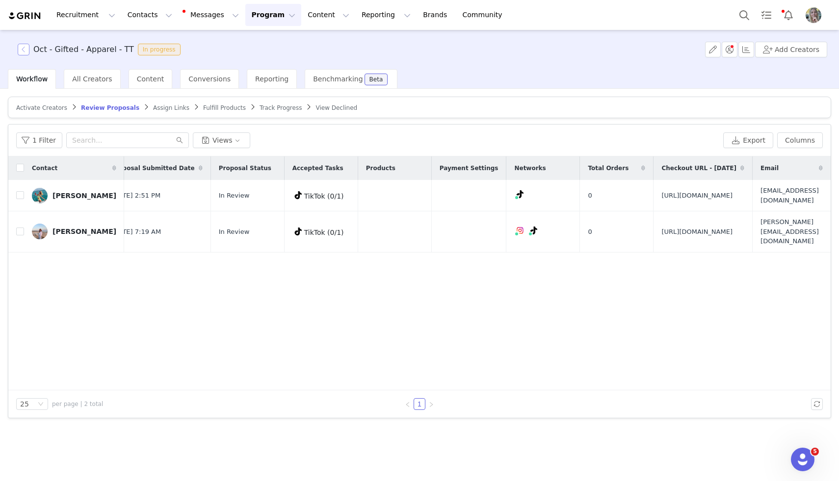
click at [24, 44] on button "button" at bounding box center [24, 50] width 12 height 12
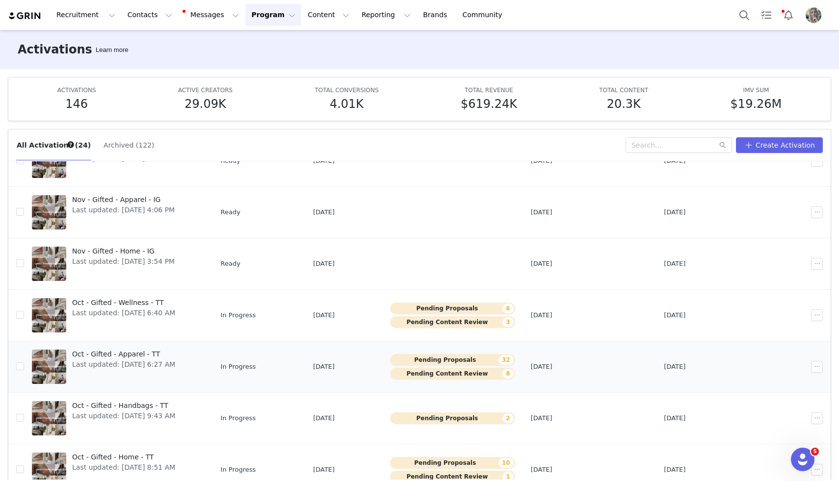
scroll to position [52, 0]
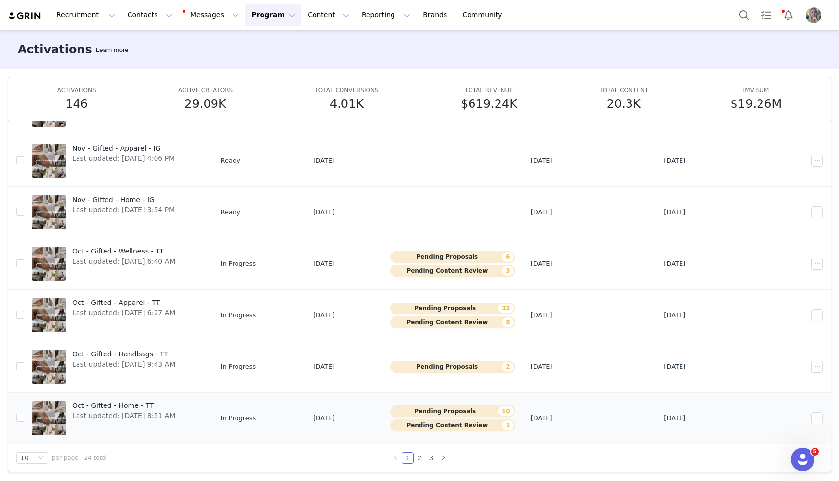
click at [137, 403] on span "Oct - Gifted - Home - TT" at bounding box center [123, 406] width 103 height 10
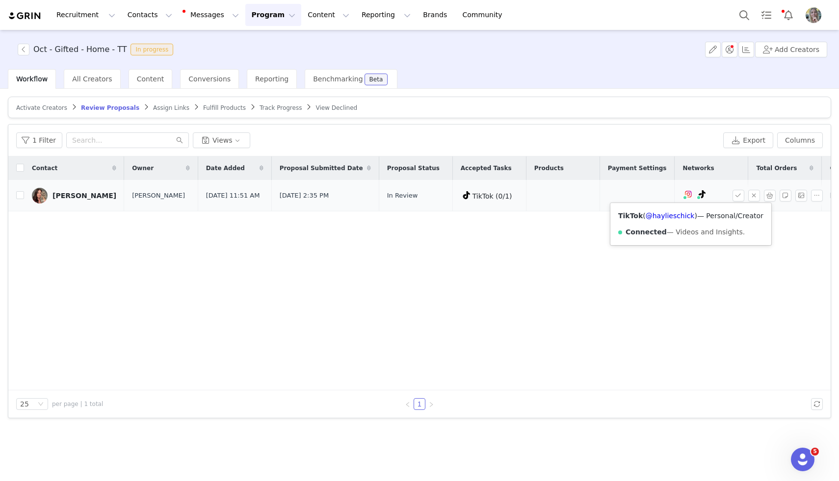
scroll to position [0, 184]
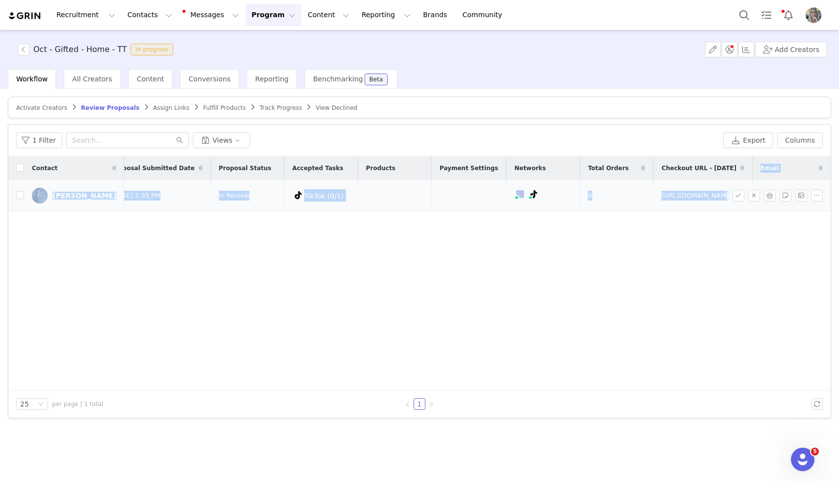
drag, startPoint x: 737, startPoint y: 179, endPoint x: 745, endPoint y: 182, distance: 8.4
click at [746, 182] on table "Contact Owner Date Added Proposal Submitted Date Proposal Status Accepted Tasks…" at bounding box center [335, 184] width 991 height 55
click at [815, 208] on td "[EMAIL_ADDRESS][DOMAIN_NAME]" at bounding box center [790, 195] width 74 height 31
drag, startPoint x: 815, startPoint y: 208, endPoint x: 738, endPoint y: 184, distance: 80.2
click at [753, 184] on td "[EMAIL_ADDRESS][DOMAIN_NAME]" at bounding box center [790, 195] width 74 height 31
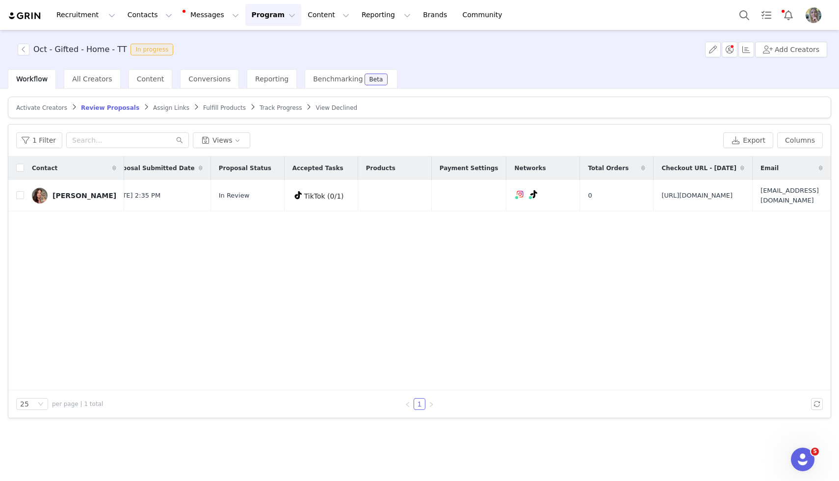
click at [752, 241] on div "Contact Owner Date Added Proposal Submitted Date Proposal Status Accepted Tasks…" at bounding box center [419, 274] width 822 height 234
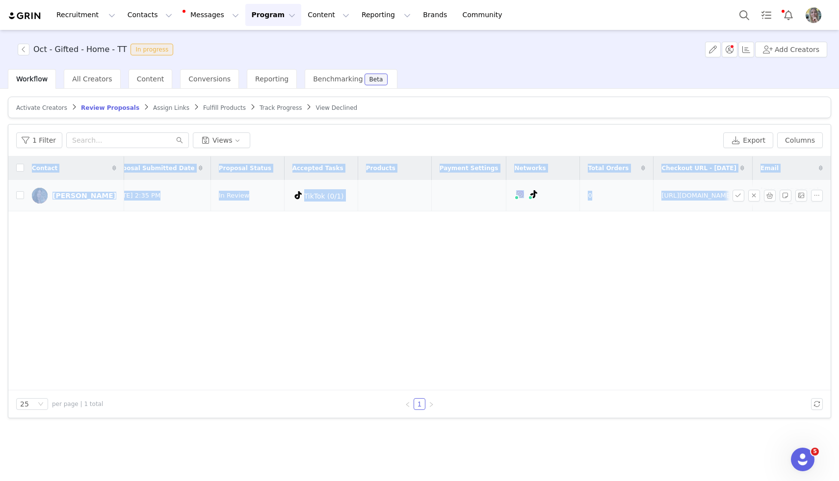
drag, startPoint x: 745, startPoint y: 188, endPoint x: 823, endPoint y: 191, distance: 78.6
click at [823, 191] on tr "Haylie Jean Schick Grace McHenry Sep 23, 2025 11:51 AM Sep 29, 2025 2:35 PM In …" at bounding box center [335, 195] width 991 height 31
copy table "Contact Owner Date Added Proposal Submitted Date Proposal Status Accepted Tasks…"
click at [18, 198] on input "checkbox" at bounding box center [20, 195] width 8 height 8
checkbox input "true"
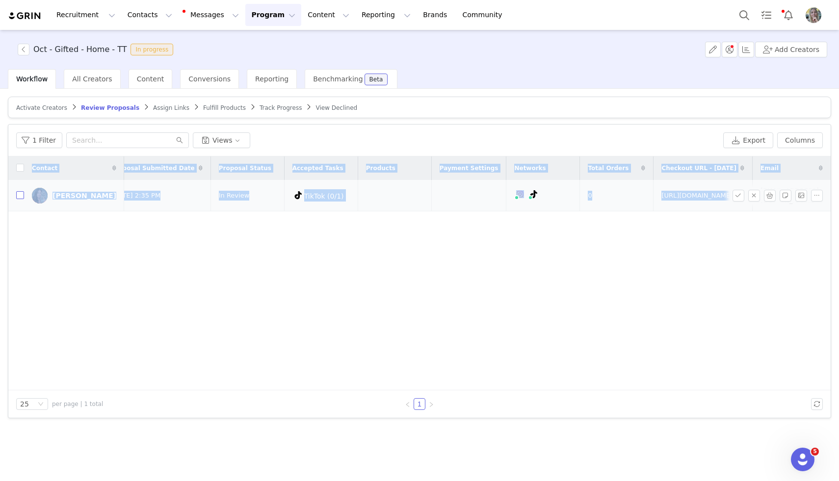
checkbox input "true"
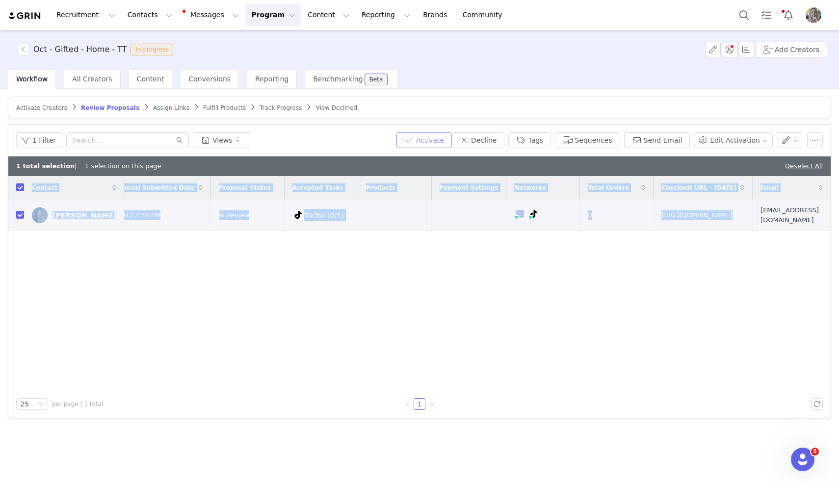
click at [443, 140] on button "Activate" at bounding box center [423, 140] width 55 height 16
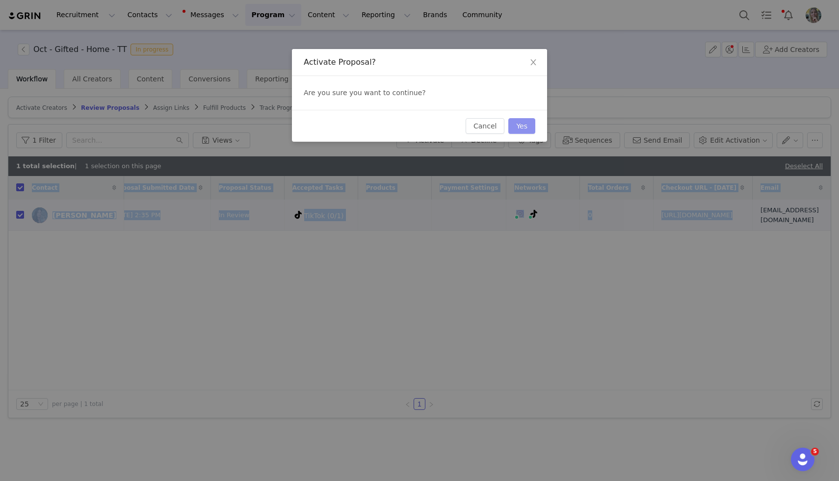
click at [525, 120] on button "Yes" at bounding box center [521, 126] width 27 height 16
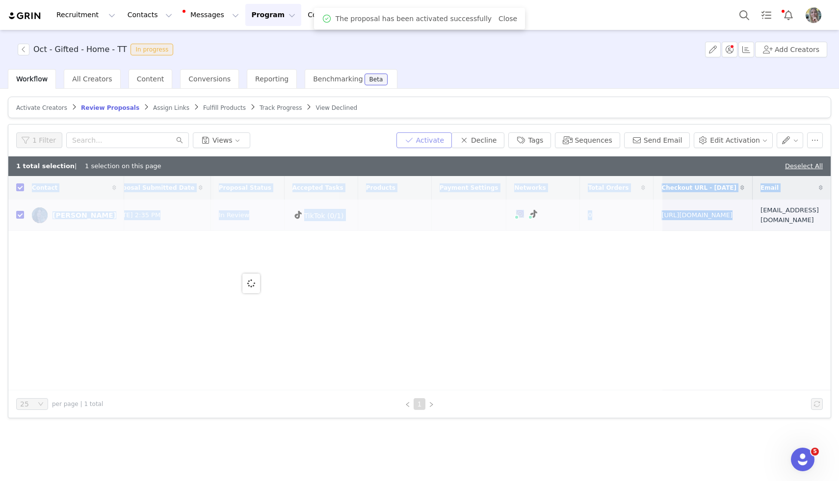
scroll to position [0, 0]
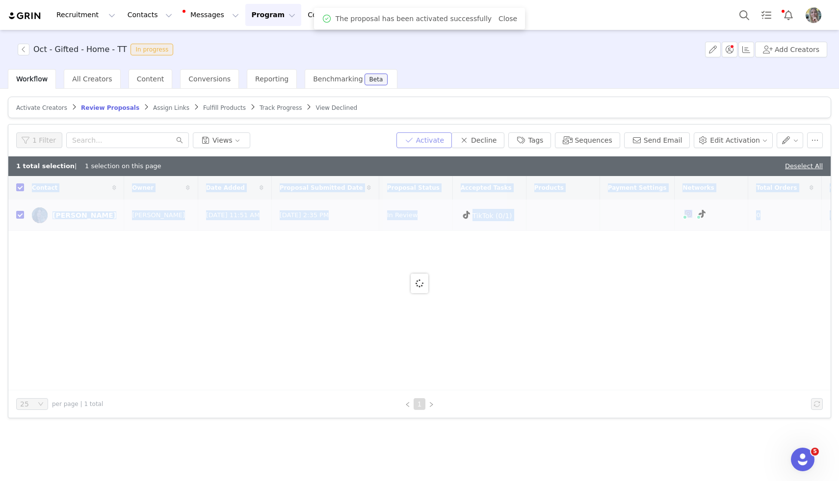
checkbox input "false"
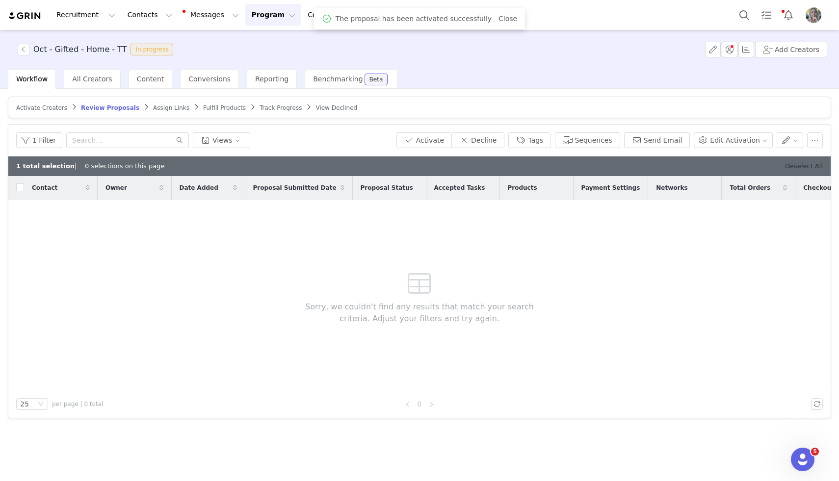
click at [813, 165] on link "Deselect All" at bounding box center [804, 165] width 38 height 7
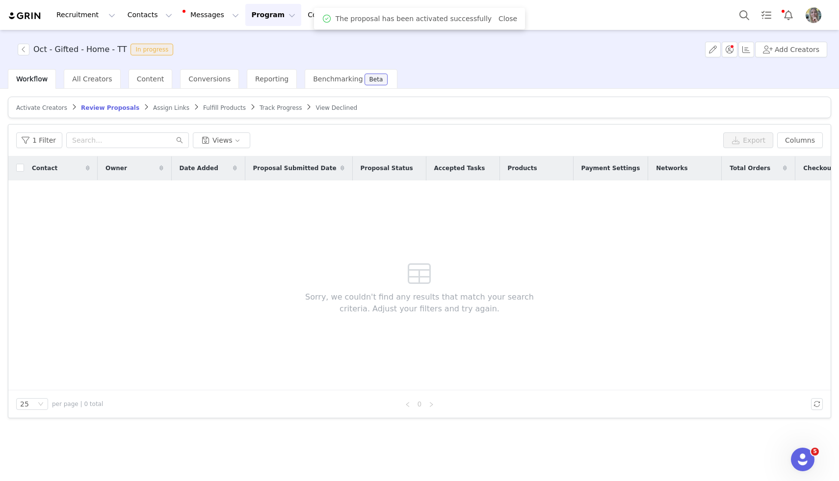
click at [153, 108] on span "Assign Links" at bounding box center [171, 108] width 36 height 7
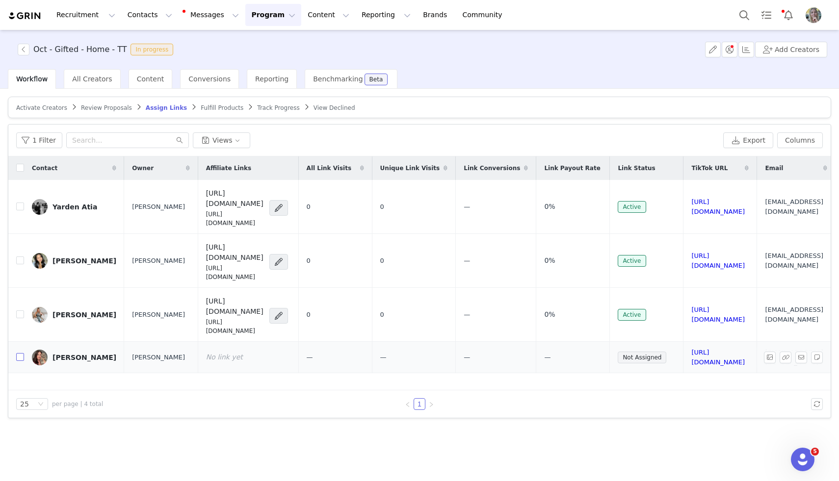
click at [18, 353] on input "checkbox" at bounding box center [20, 357] width 8 height 8
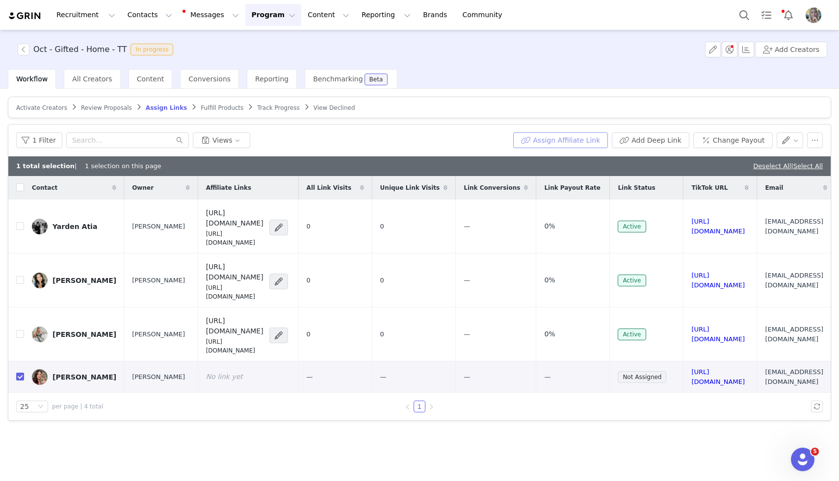
click at [553, 141] on button "Assign Affiliate Link" at bounding box center [560, 140] width 95 height 16
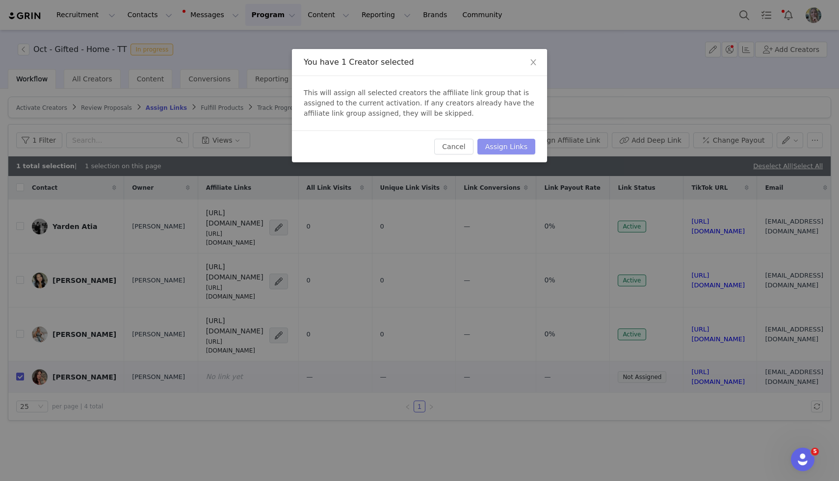
click at [484, 152] on button "Assign Links" at bounding box center [506, 147] width 58 height 16
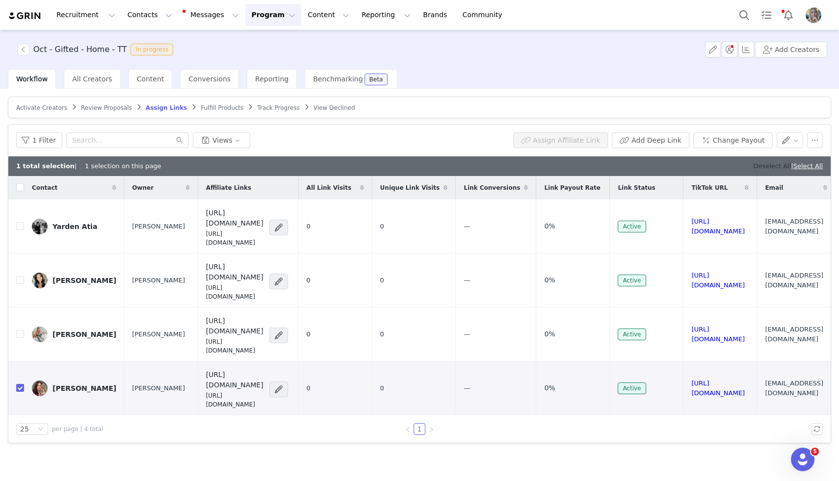
click at [758, 167] on link "Deselect All" at bounding box center [772, 165] width 38 height 7
checkbox input "false"
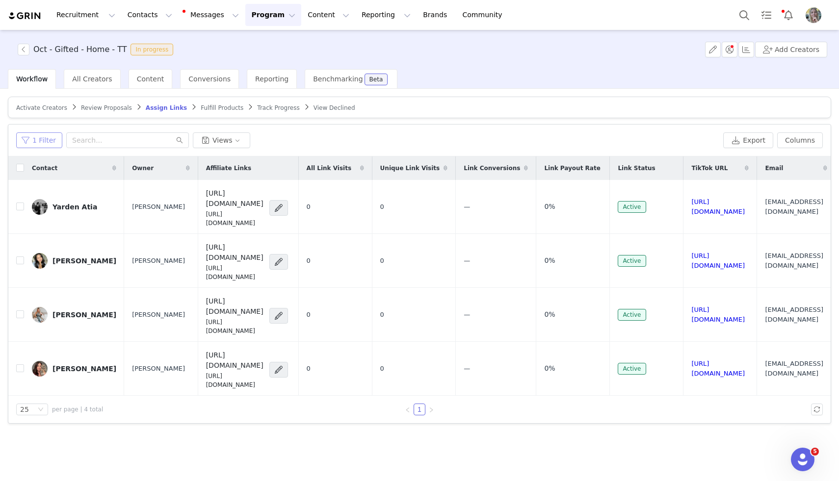
click at [33, 140] on button "1 Filter" at bounding box center [39, 140] width 46 height 16
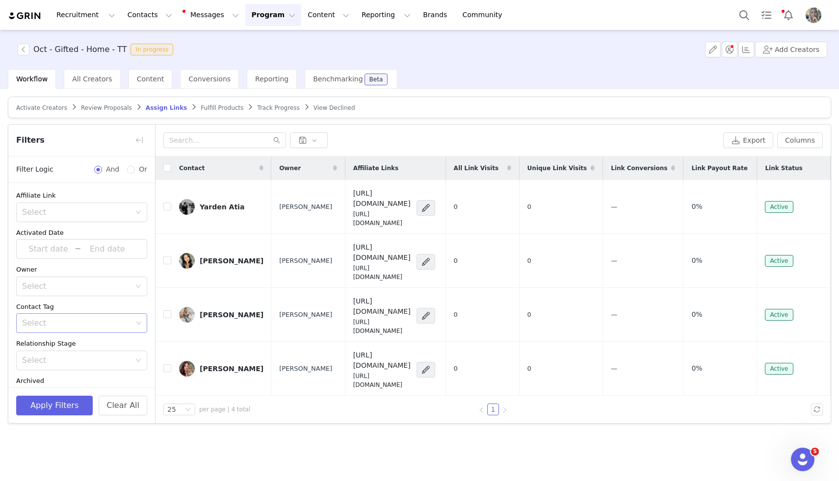
scroll to position [65, 0]
click at [125, 356] on div "Advanced Filters + Add Field" at bounding box center [81, 372] width 147 height 32
click at [125, 364] on button "+ Add Field" at bounding box center [125, 372] width 46 height 16
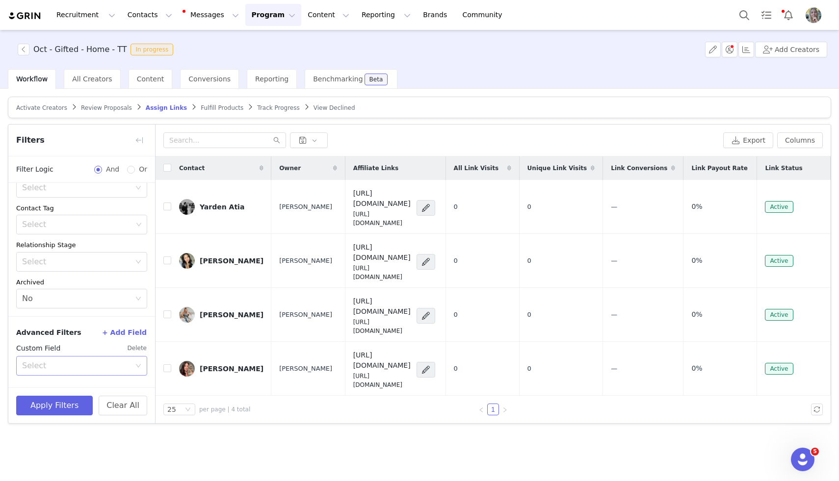
click at [123, 361] on div "Select" at bounding box center [76, 366] width 108 height 10
type input "you"
click at [98, 384] on li "Your Properties" at bounding box center [81, 382] width 131 height 16
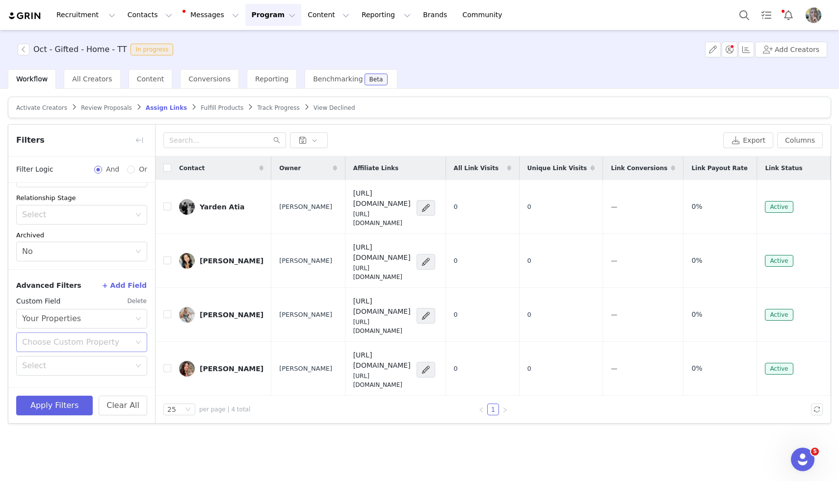
click at [84, 339] on div "Choose Custom Property" at bounding box center [76, 343] width 108 height 10
click at [71, 392] on li "Promo Code 2025" at bounding box center [81, 390] width 131 height 16
click at [87, 347] on div "Select" at bounding box center [78, 346] width 113 height 19
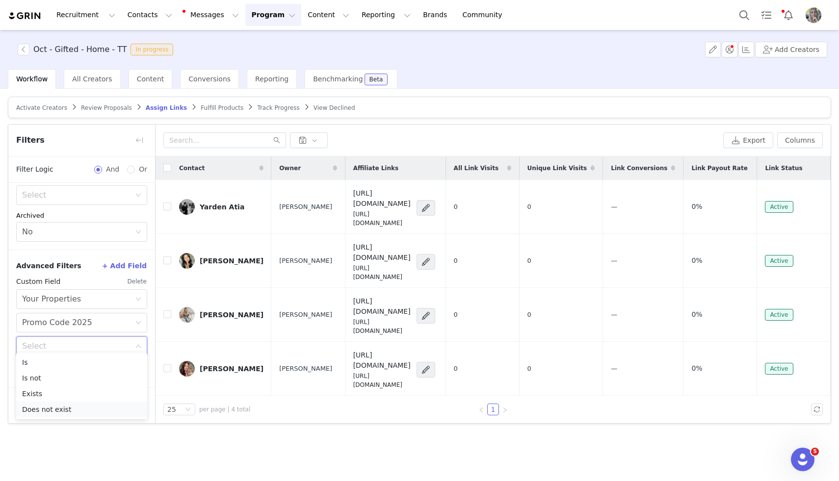
click at [65, 411] on li "Does not exist" at bounding box center [81, 410] width 131 height 16
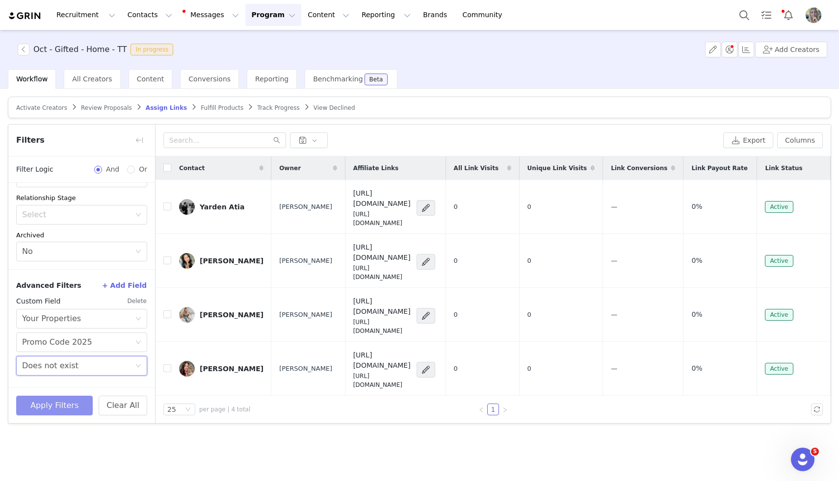
click at [65, 408] on button "Apply Filters" at bounding box center [54, 406] width 77 height 20
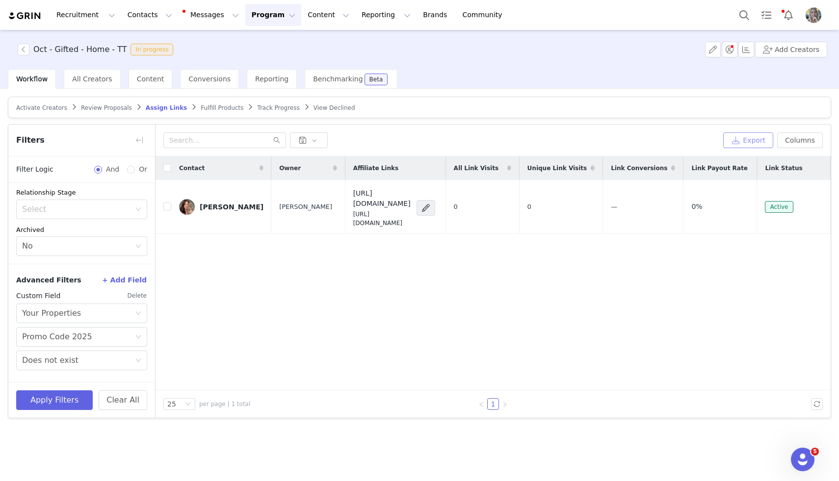
click at [742, 146] on button "Export" at bounding box center [748, 140] width 50 height 16
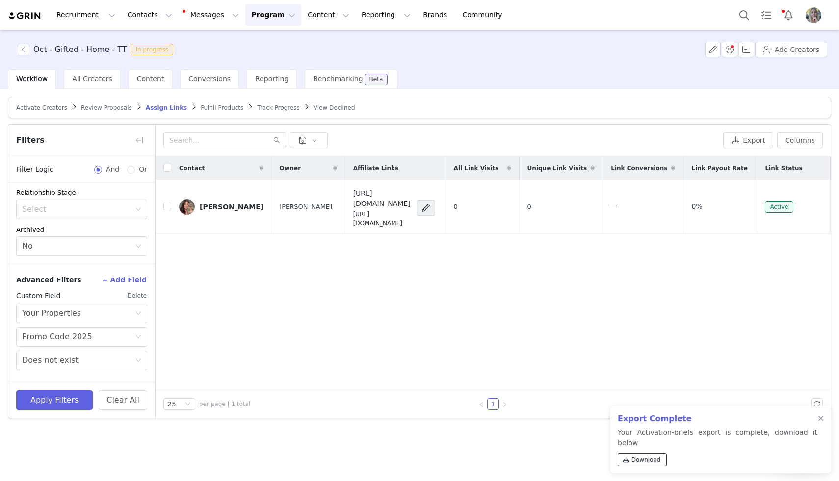
click at [631, 462] on link "Download" at bounding box center [642, 459] width 49 height 13
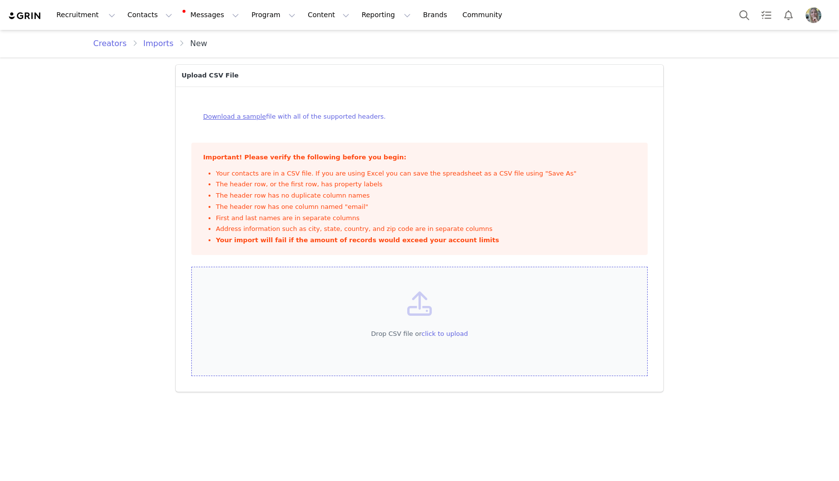
click at [457, 335] on span "click to upload" at bounding box center [444, 333] width 47 height 7
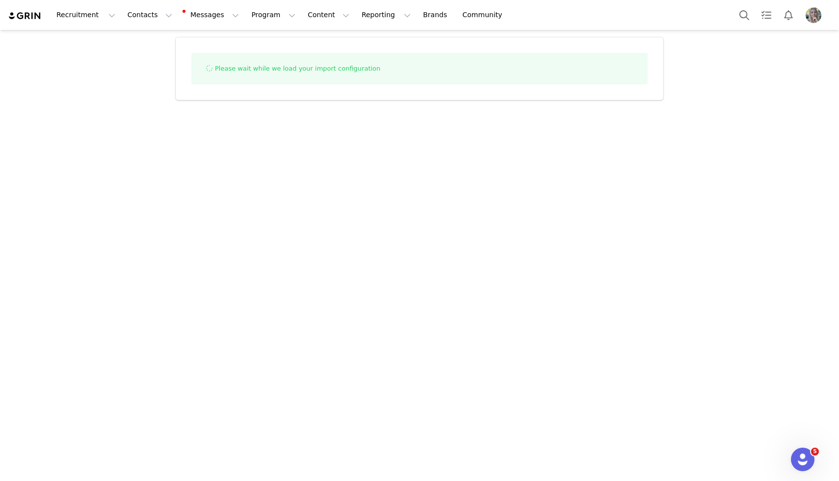
select select "influencer"
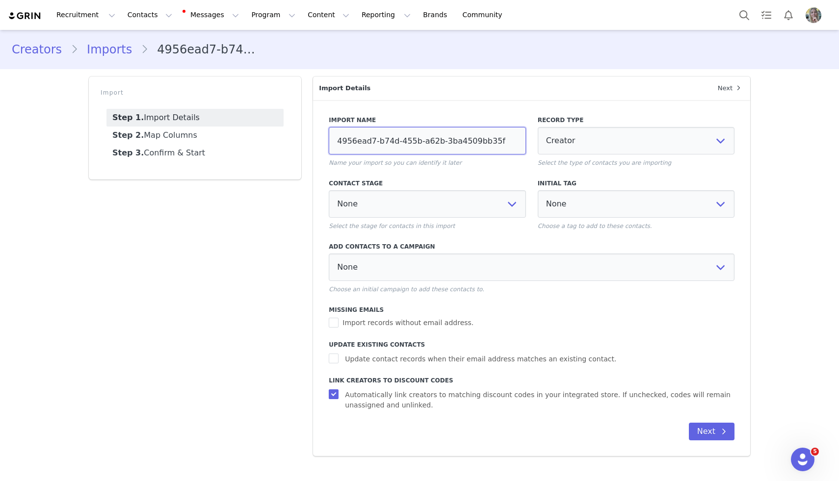
click at [443, 143] on input "4956ead7-b74d-455b-a62b-3ba4509bb35f" at bounding box center [427, 140] width 197 height 27
type input "Grace Promo Codes 9/30"
click at [368, 355] on span "Update contact records when their email address matches an existing contact." at bounding box center [480, 359] width 279 height 10
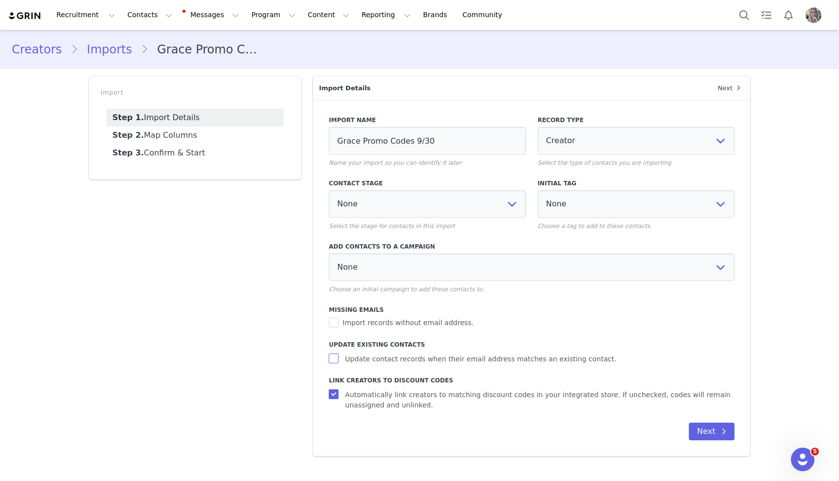
click at [341, 355] on input "Update contact records when their email address matches an existing contact." at bounding box center [335, 359] width 12 height 10
checkbox input "true"
select select
click at [362, 404] on span "Automatically link creators to matching discount codes in your integrated store…" at bounding box center [538, 400] width 394 height 21
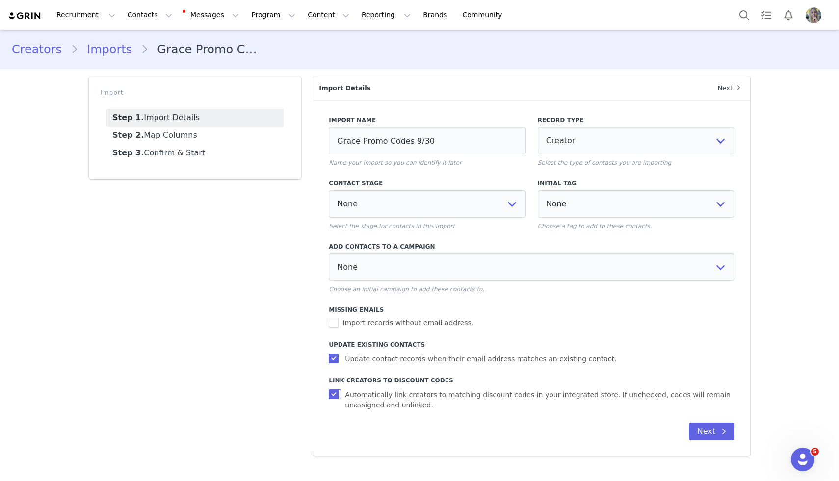
click at [341, 399] on input "Automatically link creators to matching discount codes in your integrated store…" at bounding box center [335, 395] width 12 height 10
checkbox input "false"
select select
click at [702, 425] on button "Next" at bounding box center [712, 432] width 46 height 18
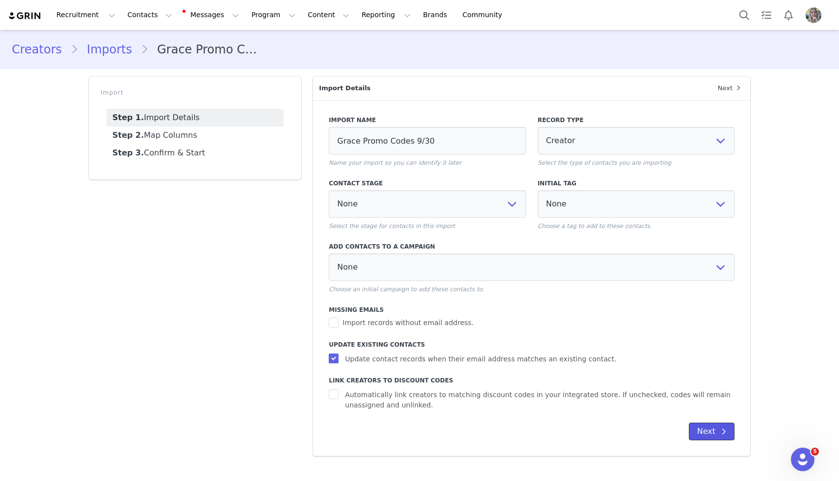
select select
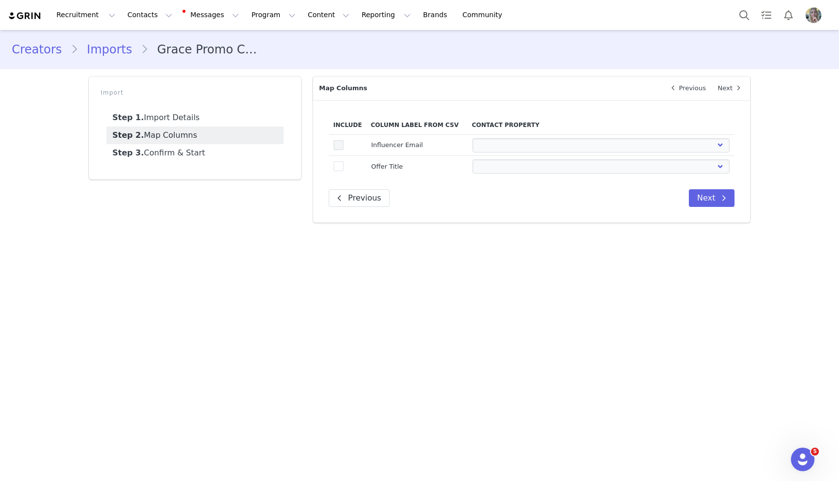
click at [334, 143] on span at bounding box center [339, 145] width 10 height 10
click at [343, 140] on input "true" at bounding box center [343, 140] width 0 height 0
select select
click at [339, 168] on span at bounding box center [339, 166] width 10 height 10
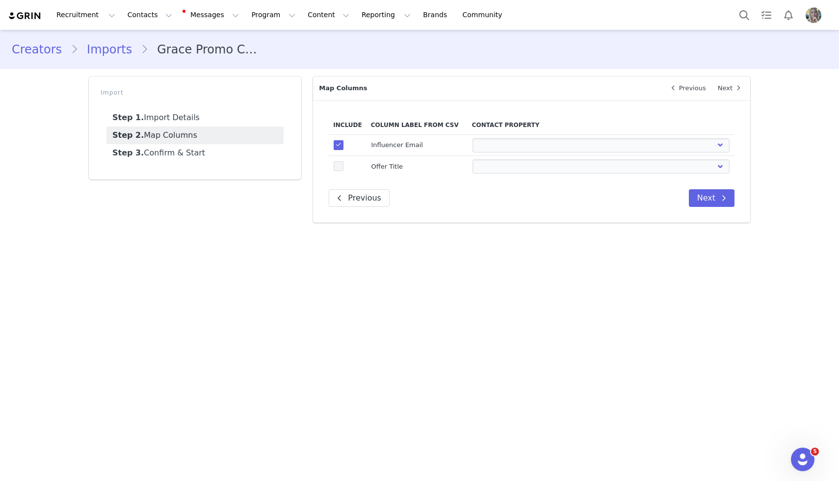
click at [343, 161] on input "true" at bounding box center [343, 161] width 0 height 0
select select
click at [517, 148] on select "First Name Last Name Email PayPal Email Gender Language Phone Country Code Phon…" at bounding box center [602, 145] width 258 height 14
select select "email"
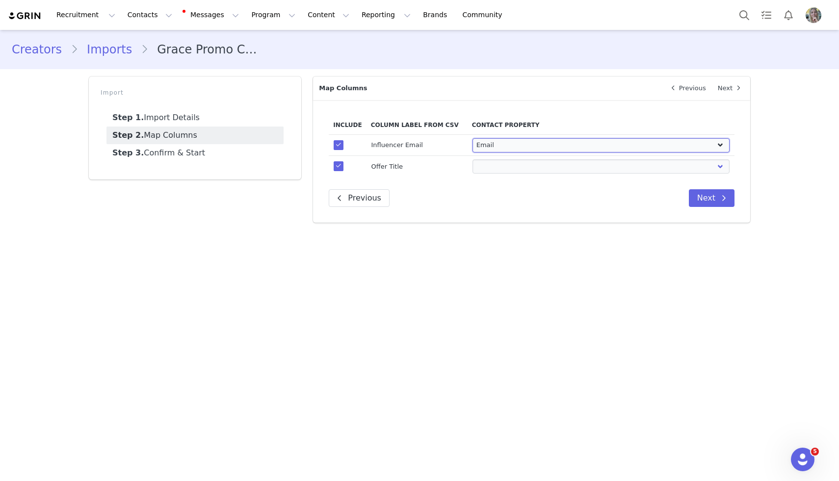
click at [473, 138] on select "First Name Last Name Email PayPal Email Gender Language Phone Country Code Phon…" at bounding box center [602, 145] width 258 height 14
click at [512, 172] on select "First Name Last Name Email PayPal Email Gender Language Phone Country Code Phon…" at bounding box center [602, 166] width 258 height 14
select select "field_24410"
click at [473, 159] on select "First Name Last Name Email PayPal Email Gender Language Phone Country Code Phon…" at bounding box center [602, 166] width 258 height 14
click at [709, 204] on button "Next" at bounding box center [712, 198] width 46 height 18
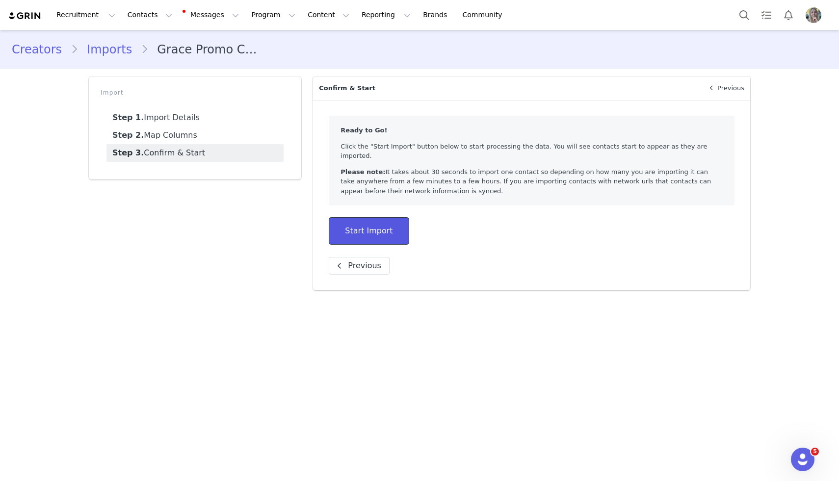
click at [382, 226] on button "Start Import" at bounding box center [369, 230] width 80 height 27
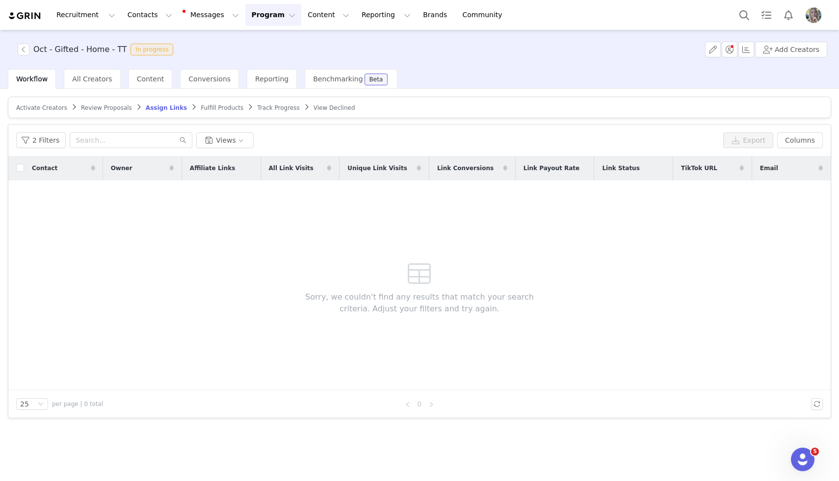
click at [57, 122] on div "Activate Creators Review Proposals Assign Links Fulfill Products Track Progress…" at bounding box center [419, 258] width 823 height 322
click at [52, 136] on button "2 Filters" at bounding box center [41, 140] width 50 height 16
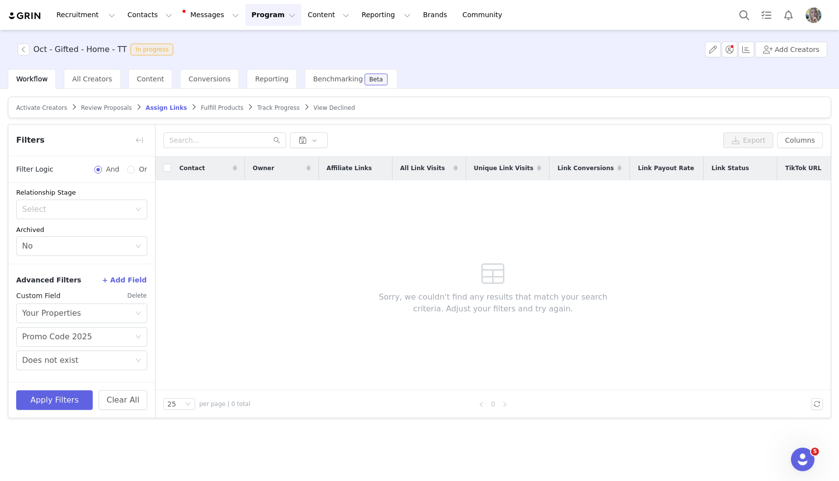
click at [137, 297] on button "Delete" at bounding box center [137, 296] width 20 height 16
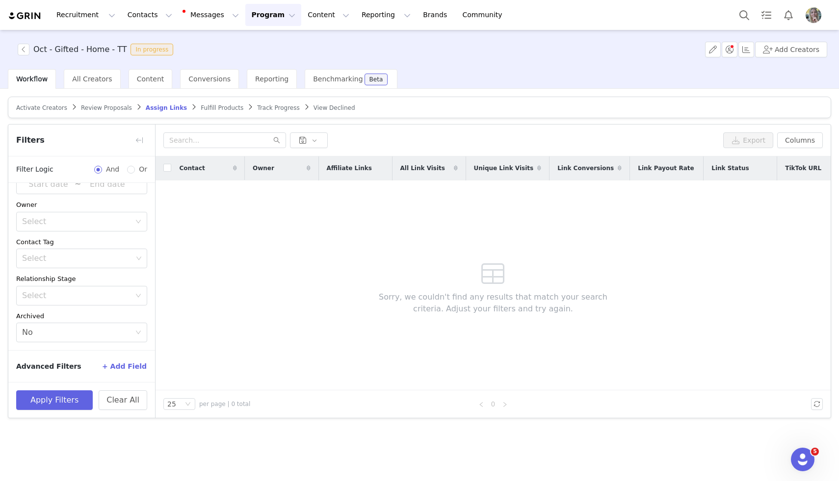
scroll to position [65, 0]
click at [72, 397] on button "Apply Filters" at bounding box center [54, 401] width 77 height 20
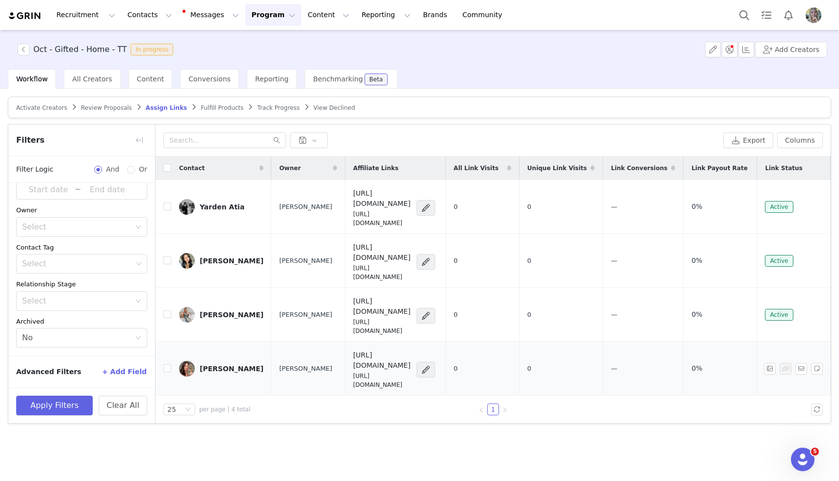
click at [162, 342] on td at bounding box center [164, 369] width 16 height 54
click at [168, 365] on input "checkbox" at bounding box center [167, 369] width 8 height 8
checkbox input "true"
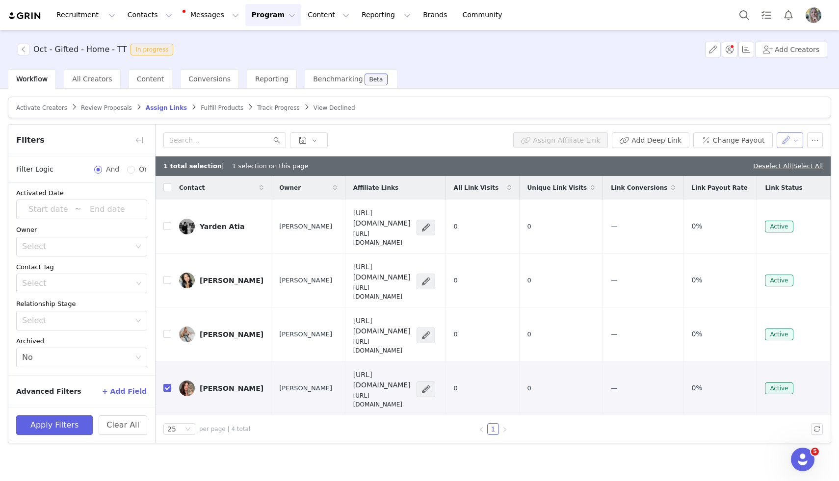
click at [793, 138] on button "button" at bounding box center [790, 140] width 27 height 16
click at [814, 141] on button "button" at bounding box center [815, 140] width 16 height 16
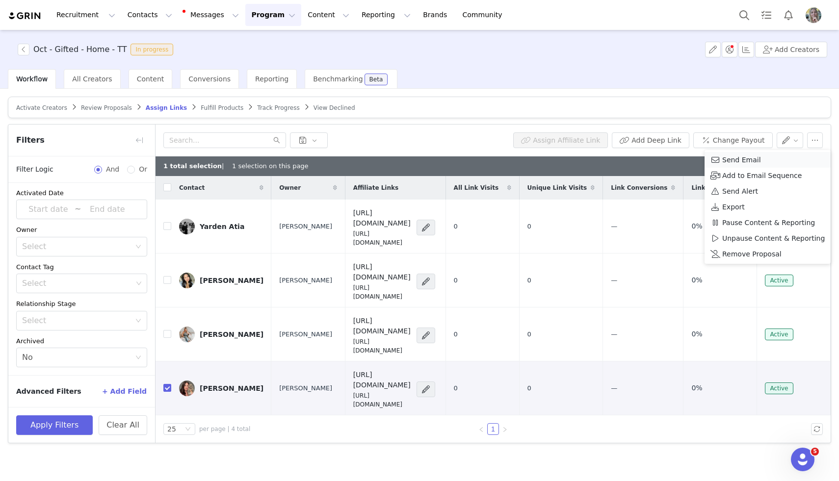
click at [764, 158] on div "Send Email" at bounding box center [768, 160] width 114 height 11
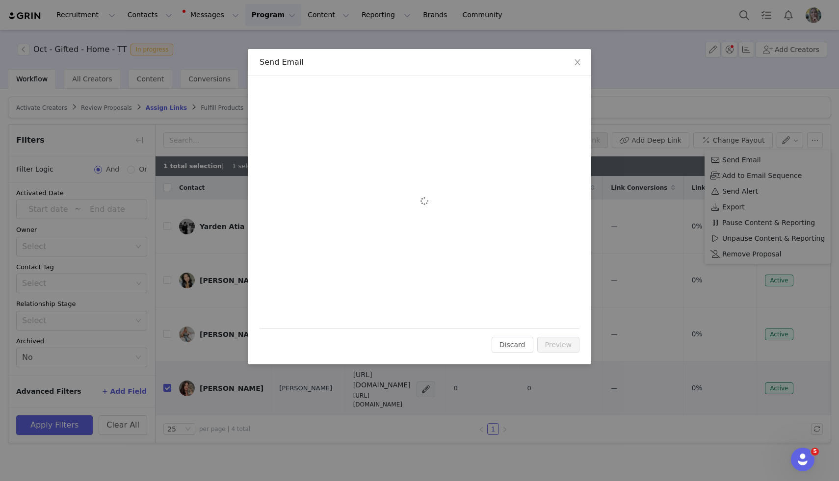
scroll to position [0, 0]
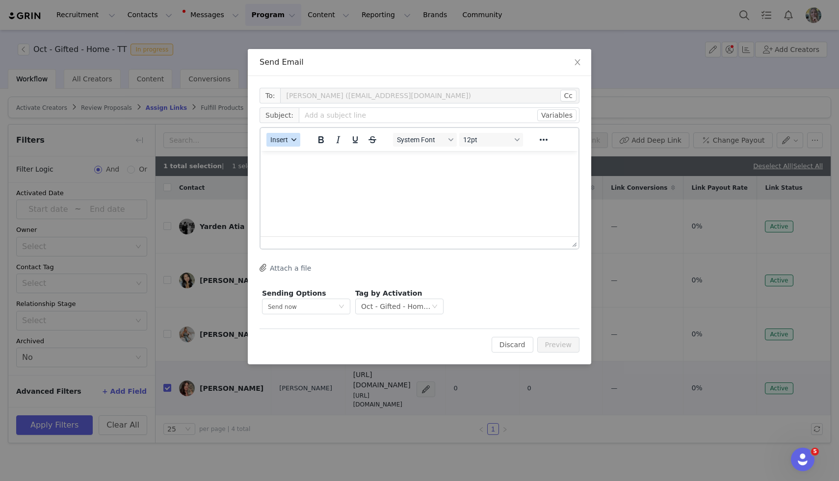
click at [276, 143] on span "Insert" at bounding box center [279, 140] width 18 height 8
click at [281, 151] on div "Insert Template" at bounding box center [319, 157] width 88 height 12
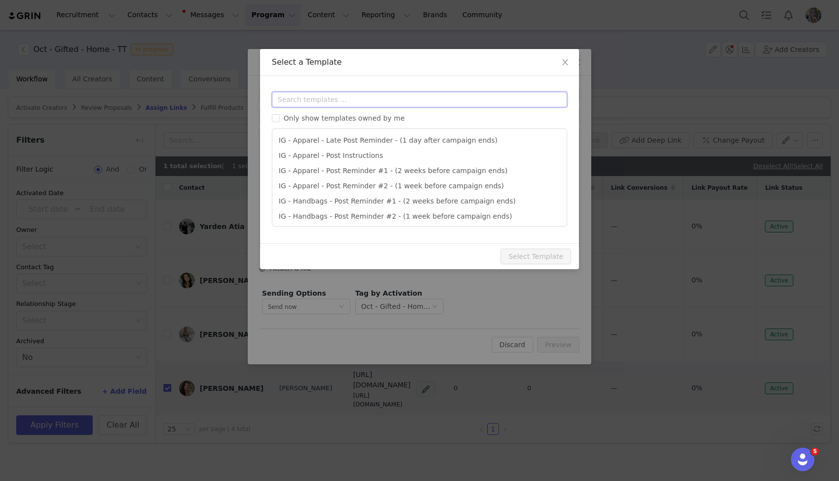
click at [324, 95] on input "text" at bounding box center [419, 100] width 295 height 16
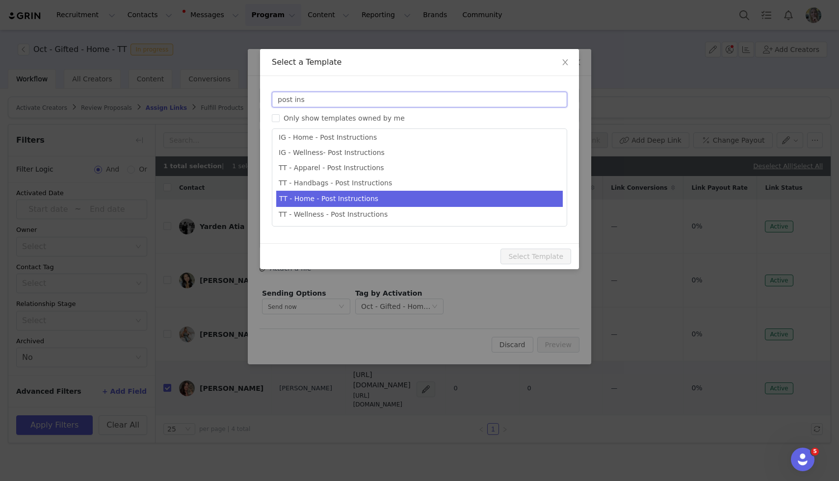
type input "post ins"
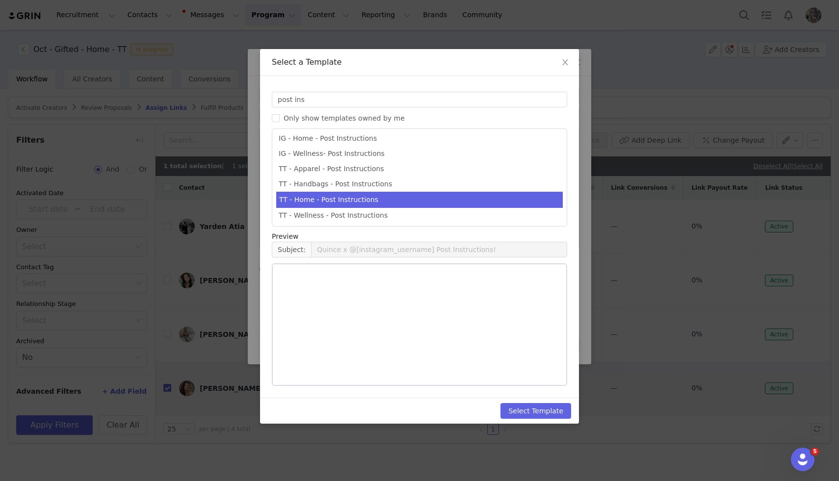
click at [340, 197] on li "TT - Home - Post Instructions" at bounding box center [419, 200] width 287 height 16
type input "Quince x @[tiktok_username] Post Instructions!"
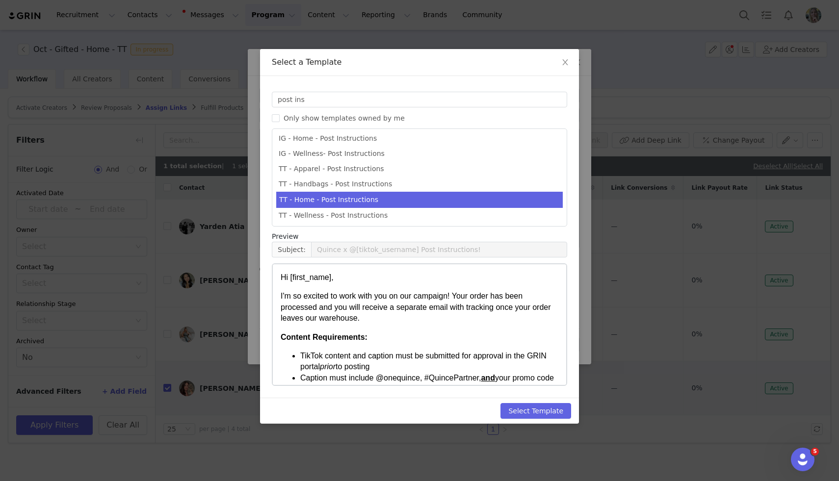
scroll to position [33, 0]
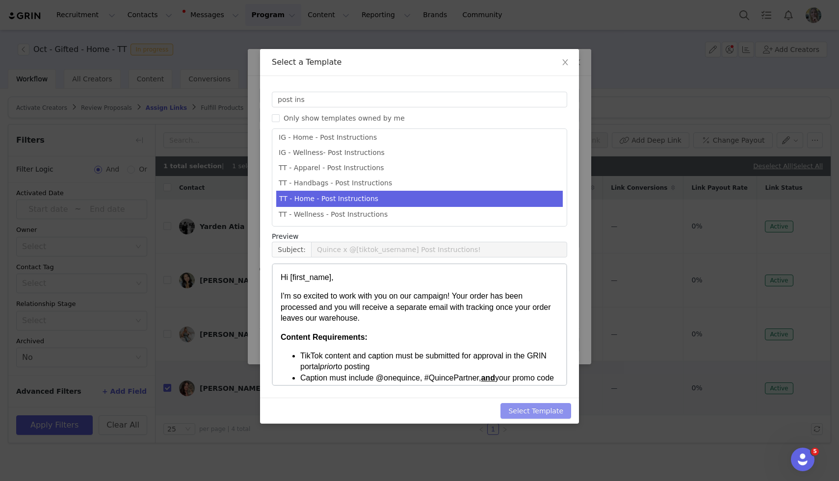
click at [527, 407] on button "Select Template" at bounding box center [535, 411] width 71 height 16
type input "Quince x @[tiktok_username] Post Instructions!"
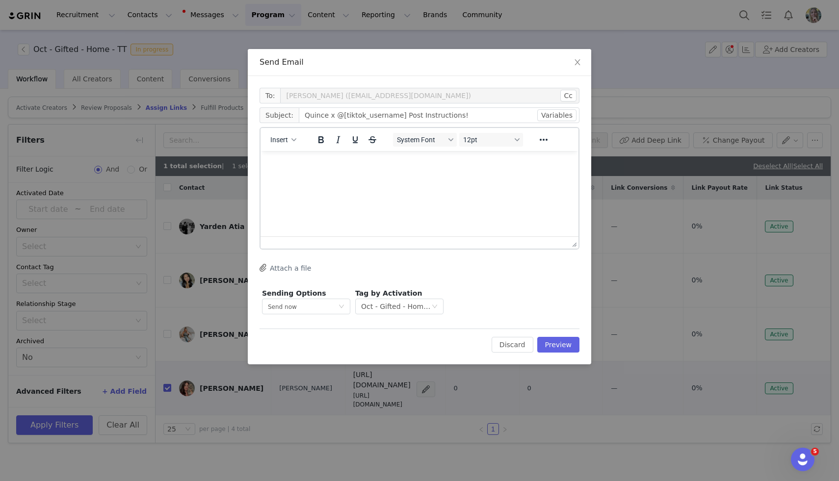
scroll to position [0, 0]
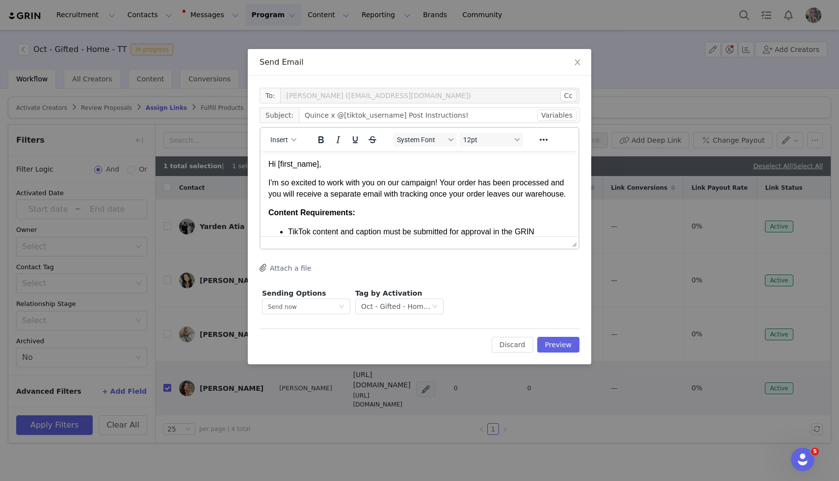
click at [559, 354] on div "To: [PERSON_NAME] ([EMAIL_ADDRESS][DOMAIN_NAME]) Cc Cc: Subject: Quince x @[tik…" at bounding box center [419, 220] width 343 height 289
click at [559, 348] on button "Preview" at bounding box center [558, 345] width 43 height 16
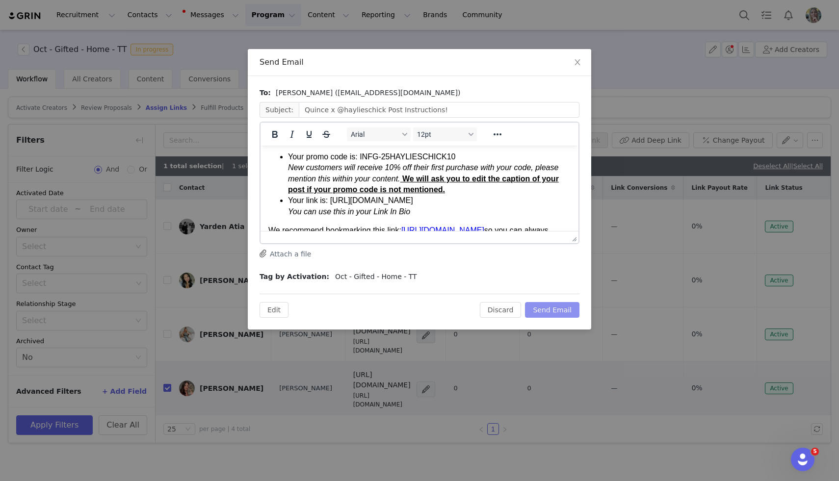
scroll to position [263, 0]
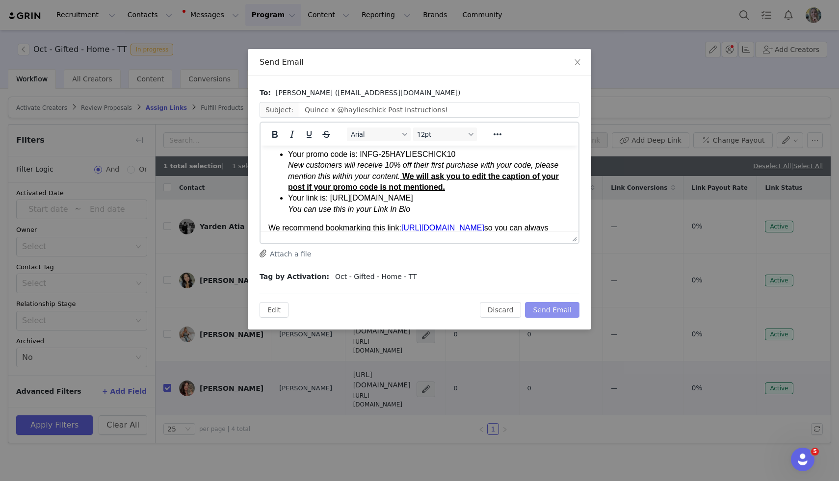
click at [545, 311] on button "Send Email" at bounding box center [552, 310] width 54 height 16
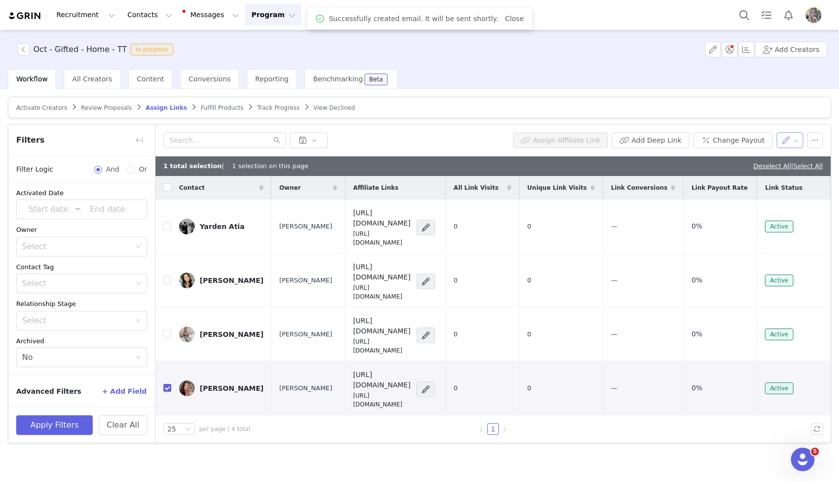
scroll to position [0, 0]
click at [782, 143] on button "button" at bounding box center [790, 140] width 27 height 16
click at [772, 176] on span "Set Relationship Stage" at bounding box center [765, 175] width 78 height 11
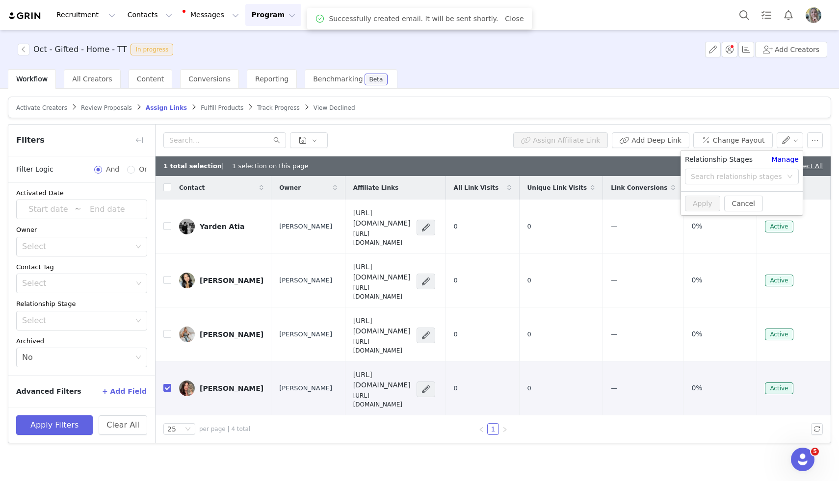
click at [772, 176] on div "Search relationship stages" at bounding box center [736, 177] width 91 height 10
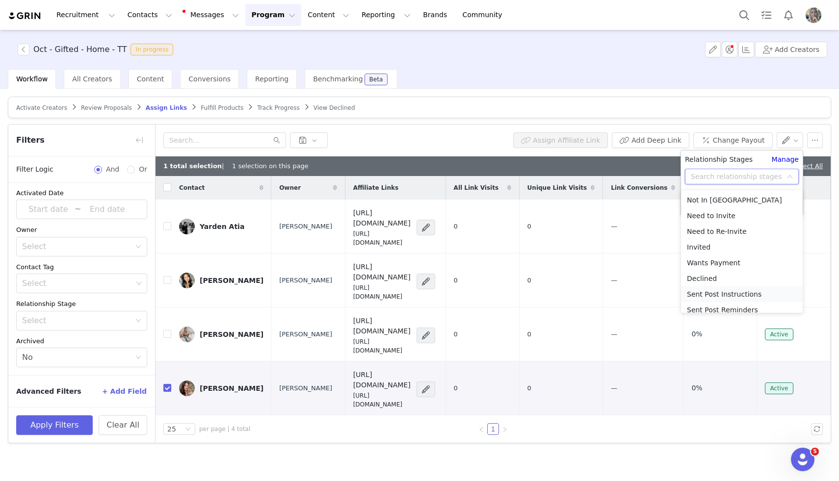
click at [752, 294] on li "Sent Post Instructions" at bounding box center [742, 295] width 122 height 16
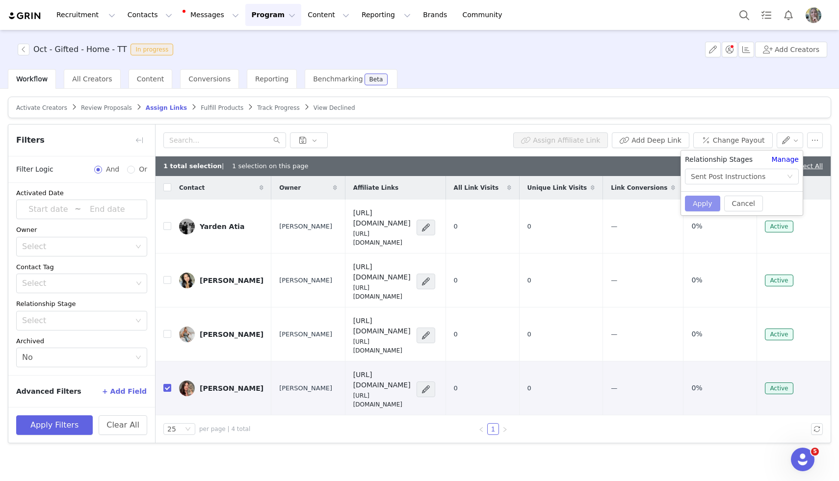
click at [709, 206] on button "Apply" at bounding box center [702, 204] width 35 height 16
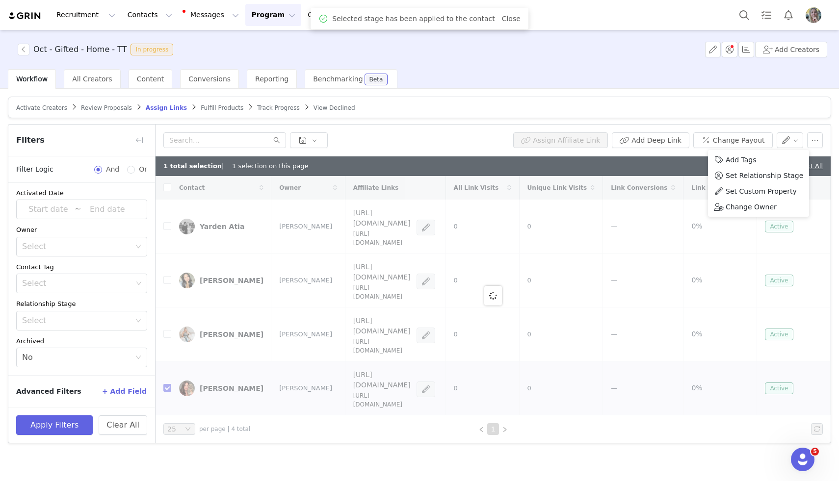
click at [794, 103] on article "Activate Creators Review Proposals Assign Links Fulfill Products Track Progress…" at bounding box center [419, 108] width 823 height 22
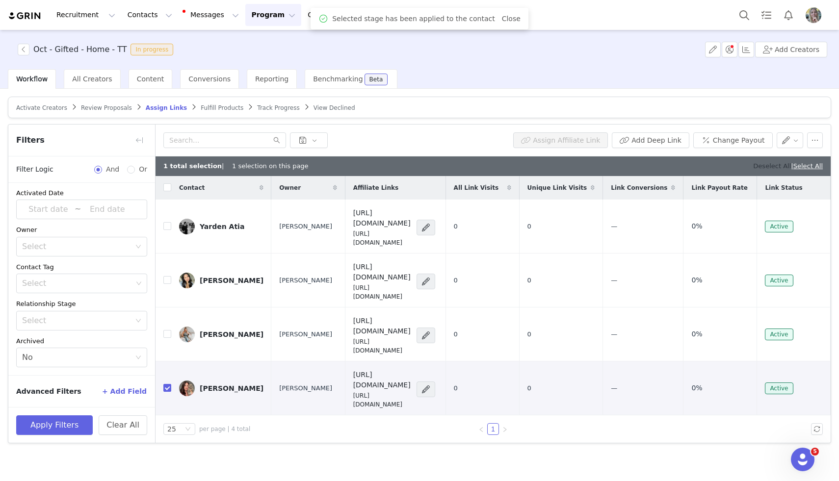
click at [764, 167] on link "Deselect All" at bounding box center [772, 165] width 38 height 7
checkbox input "false"
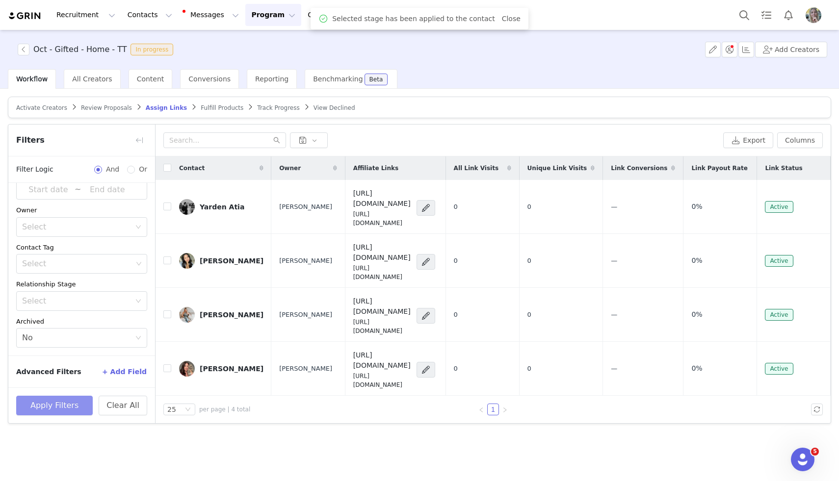
click at [80, 406] on button "Apply Filters" at bounding box center [54, 406] width 77 height 20
